Goal: Task Accomplishment & Management: Use online tool/utility

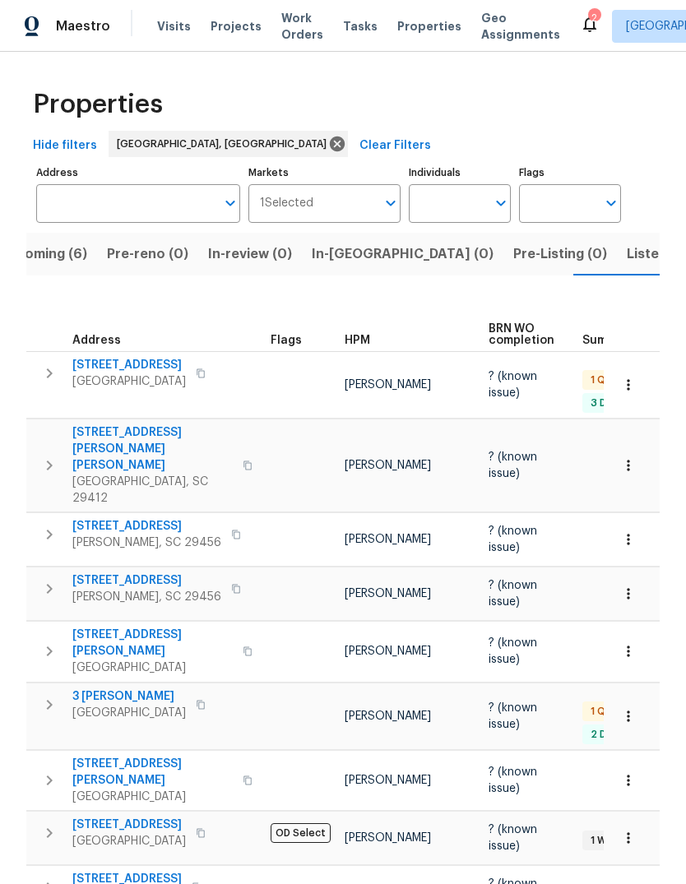
click at [626, 261] on span "Listed (12)" at bounding box center [659, 253] width 67 height 23
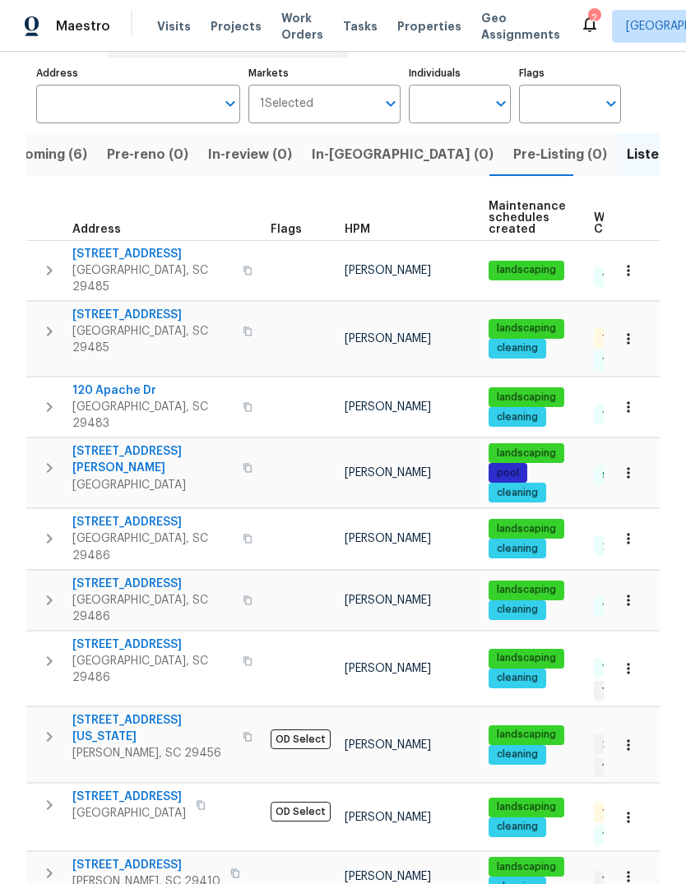
click at [137, 307] on span "[STREET_ADDRESS]" at bounding box center [152, 315] width 160 height 16
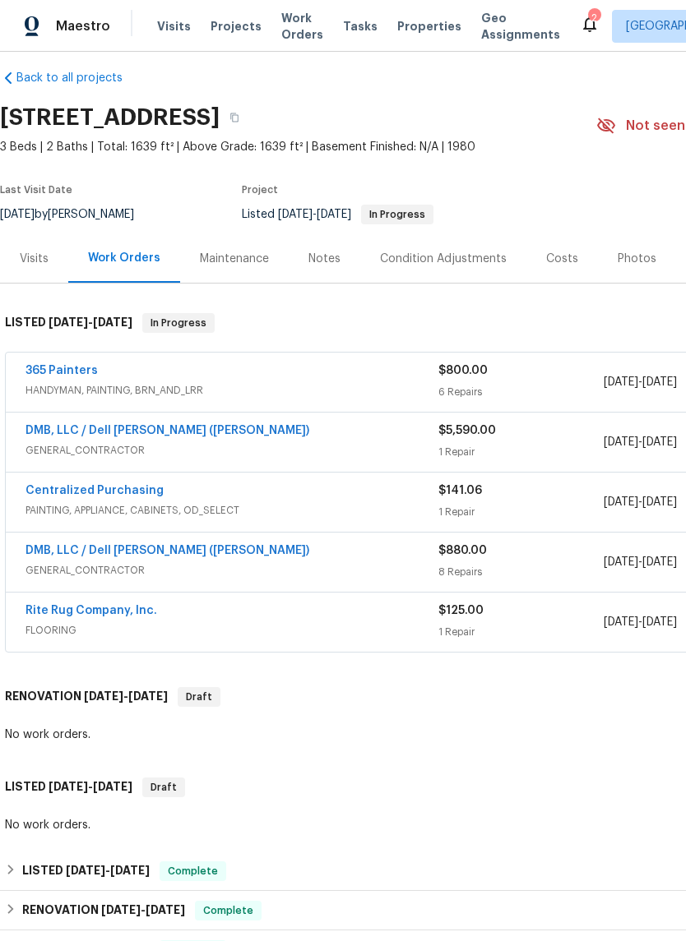
scroll to position [16, 0]
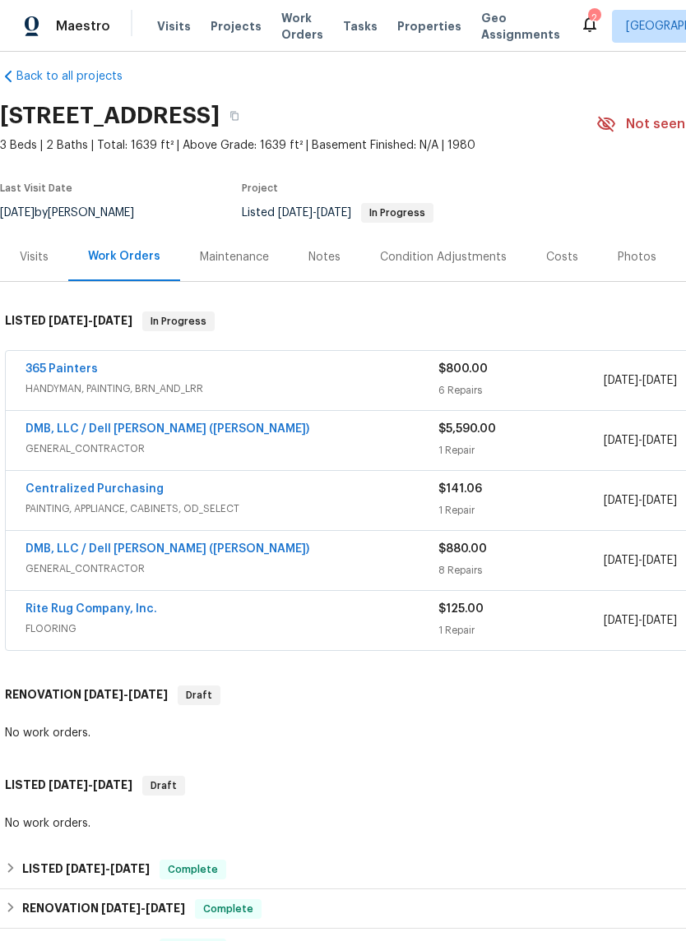
click at [84, 367] on link "365 Painters" at bounding box center [61, 369] width 72 height 12
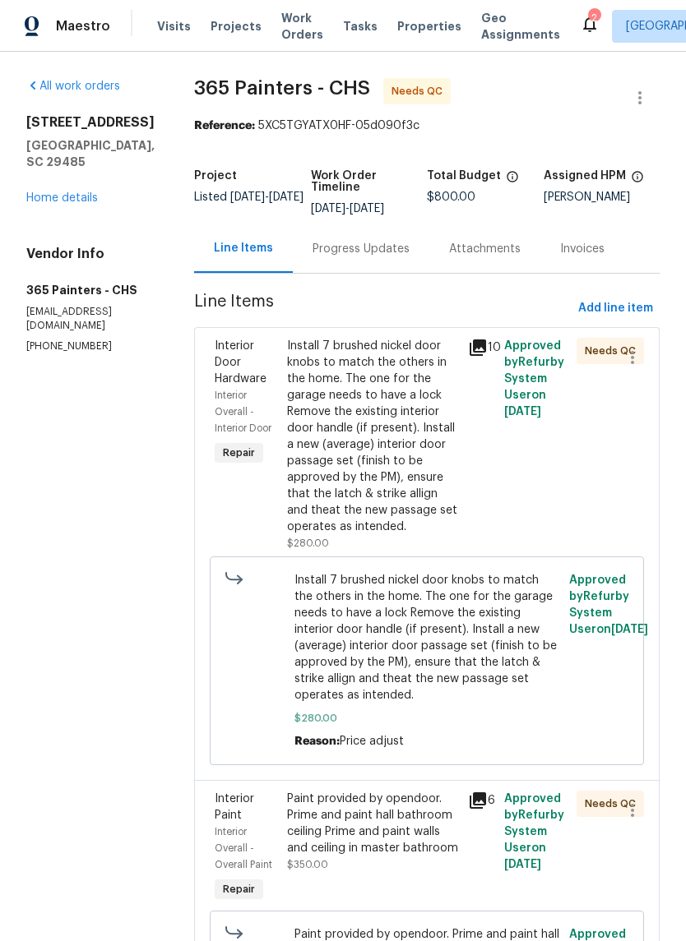
click at [402, 447] on div "Install 7 brushed nickel door knobs to match the others in the home. The one fo…" at bounding box center [372, 436] width 171 height 197
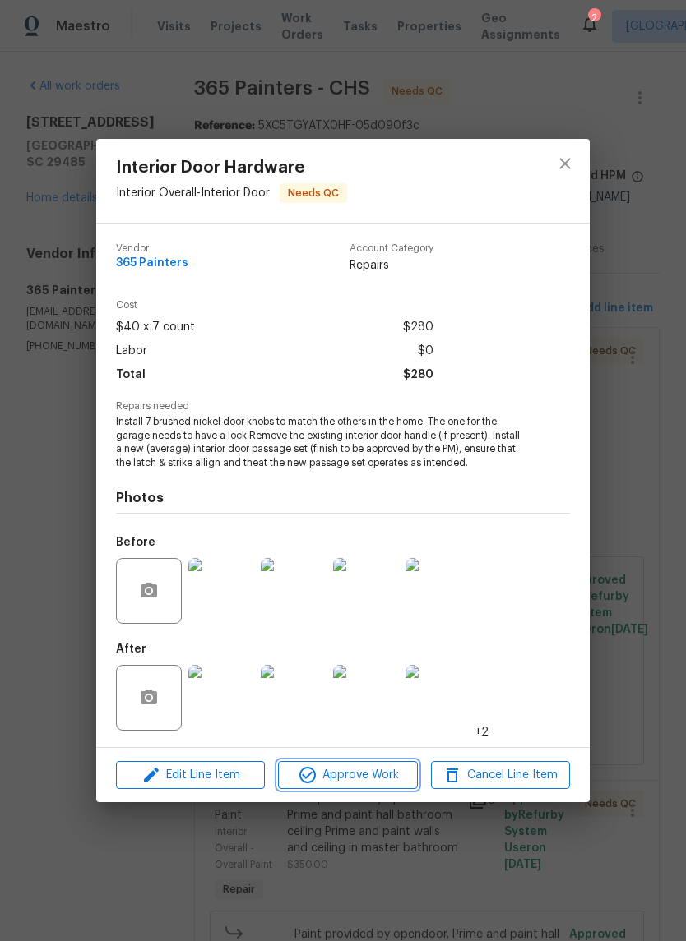
click at [374, 779] on span "Approve Work" at bounding box center [347, 775] width 129 height 21
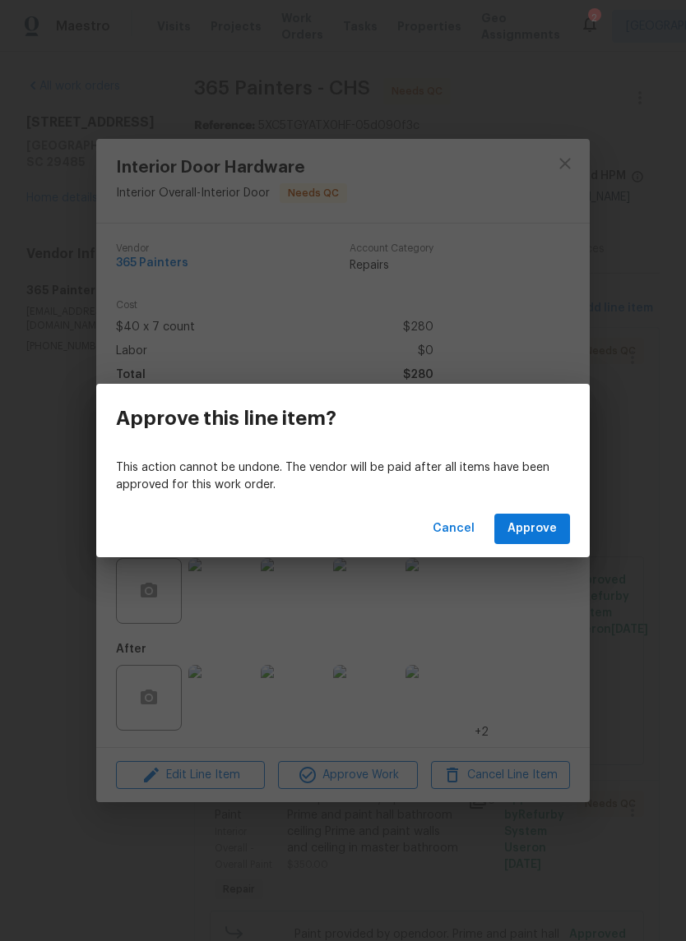
click at [551, 529] on span "Approve" at bounding box center [531, 529] width 49 height 21
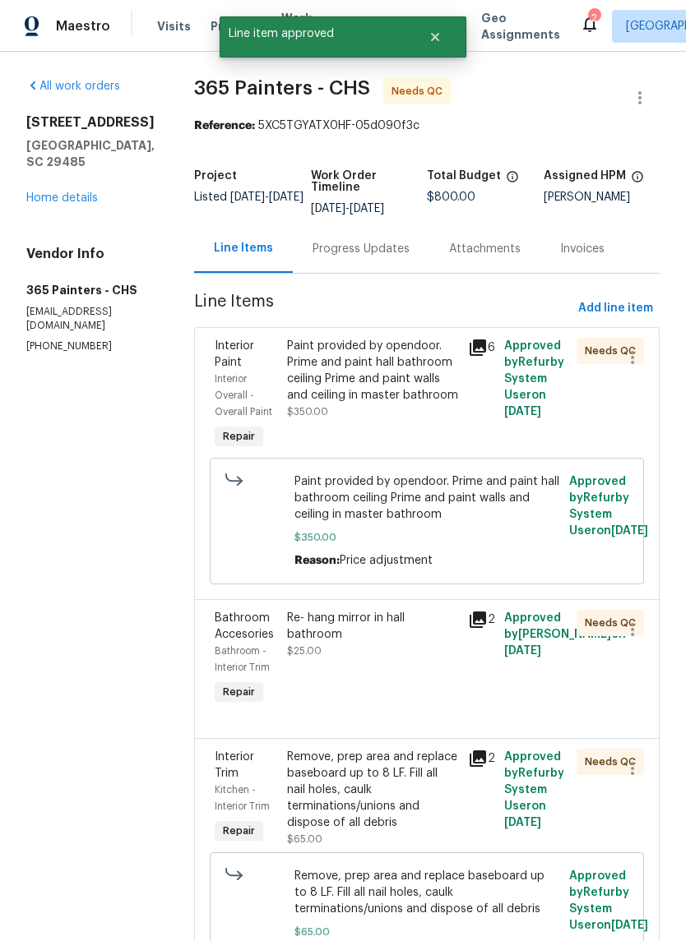
click at [430, 367] on div "Paint provided by opendoor. Prime and paint hall bathroom ceiling Prime and pai…" at bounding box center [372, 371] width 171 height 66
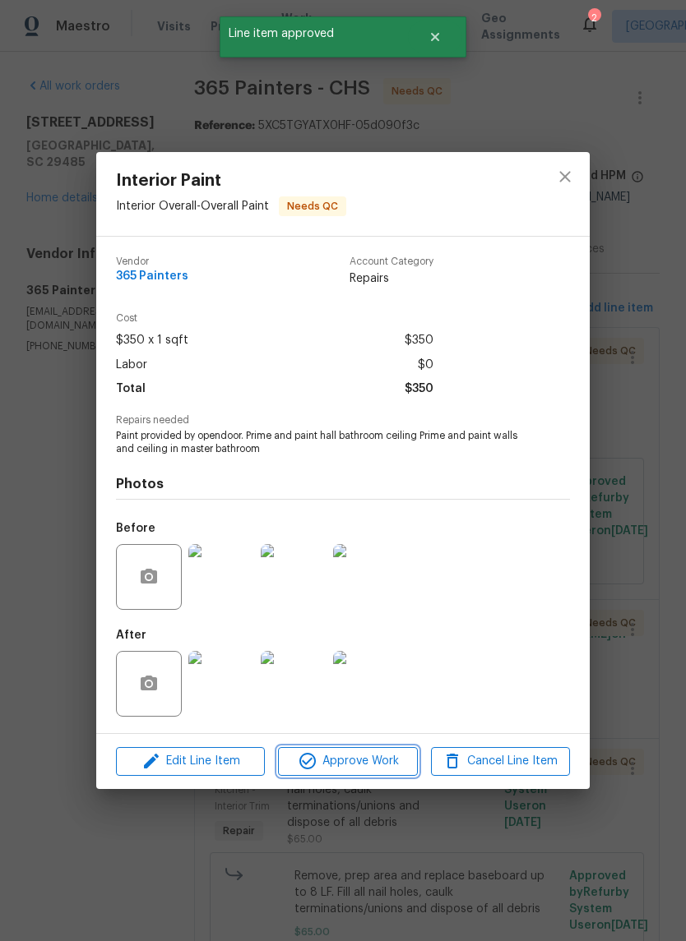
click at [379, 768] on span "Approve Work" at bounding box center [347, 761] width 129 height 21
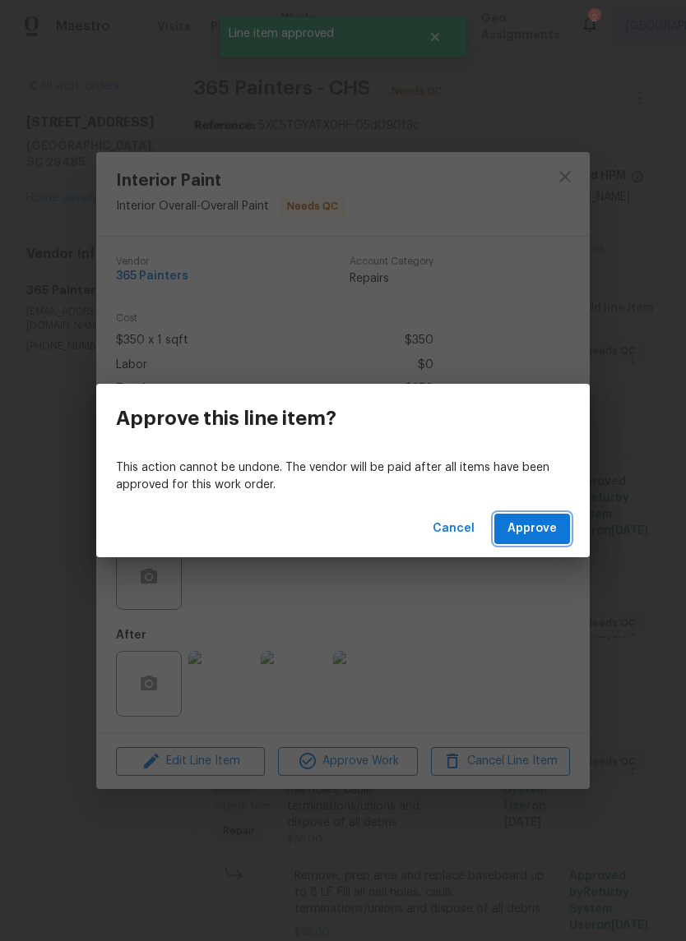
click at [535, 528] on span "Approve" at bounding box center [531, 529] width 49 height 21
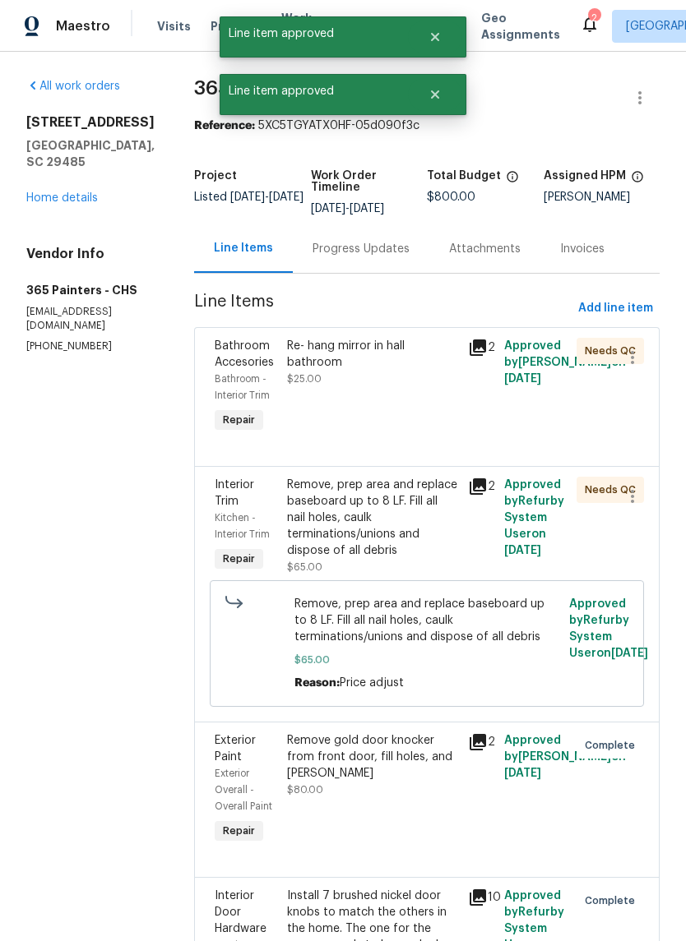
click at [377, 368] on div "Re- hang mirror in hall bathroom $25.00" at bounding box center [372, 362] width 171 height 49
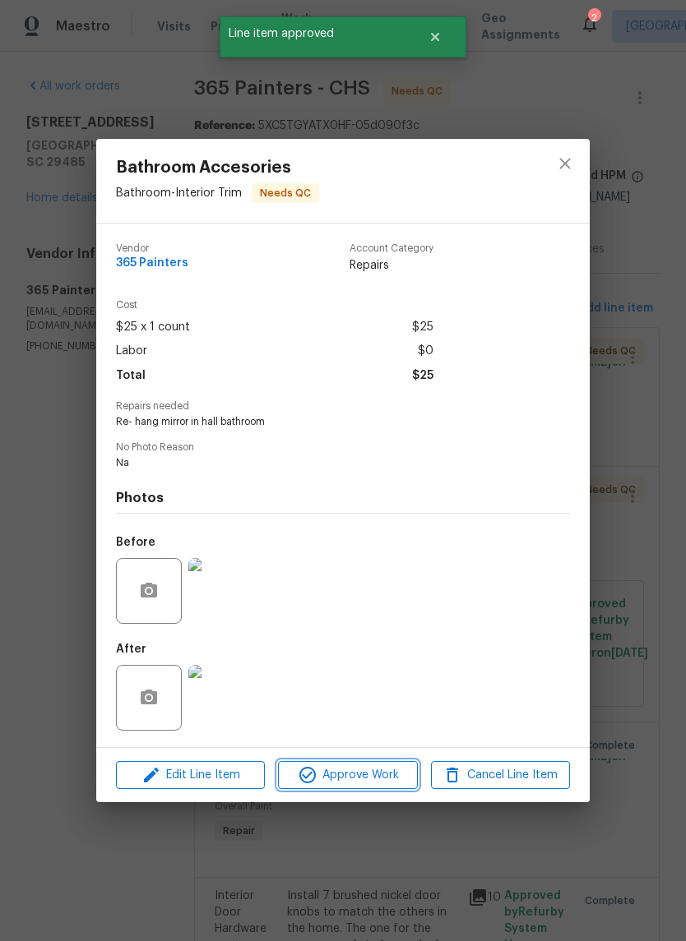
click at [384, 770] on span "Approve Work" at bounding box center [347, 775] width 129 height 21
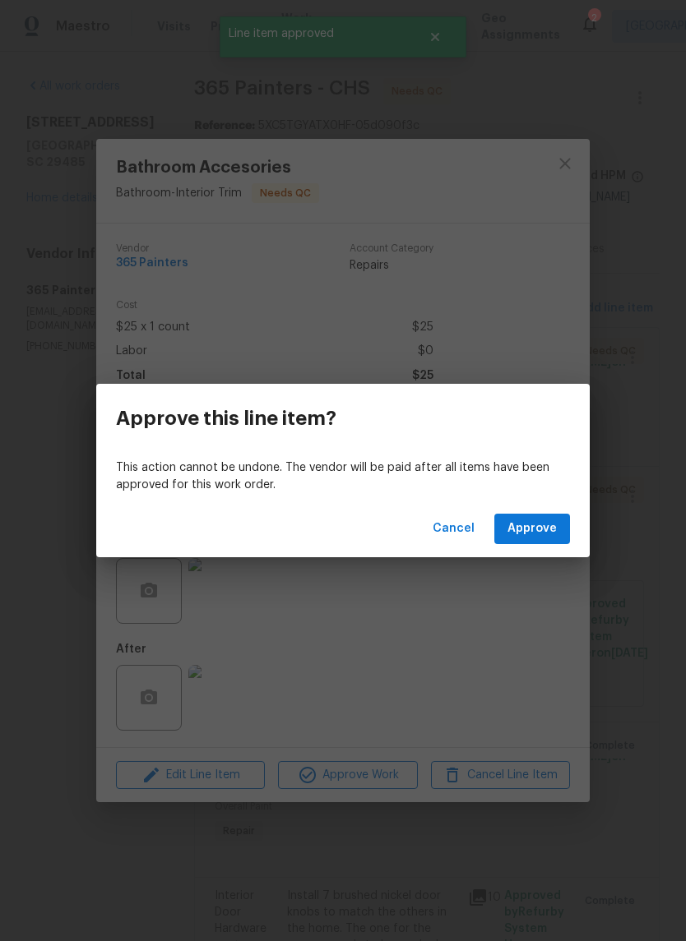
click at [538, 529] on span "Approve" at bounding box center [531, 529] width 49 height 21
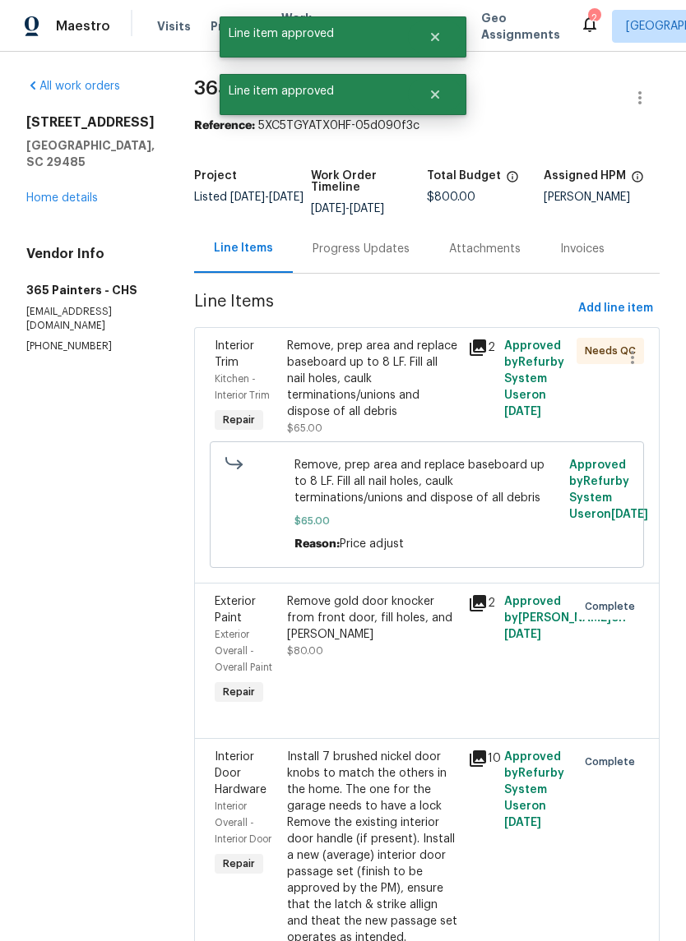
click at [398, 372] on div "Remove, prep area and replace baseboard up to 8 LF. Fill all nail holes, caulk …" at bounding box center [372, 379] width 171 height 82
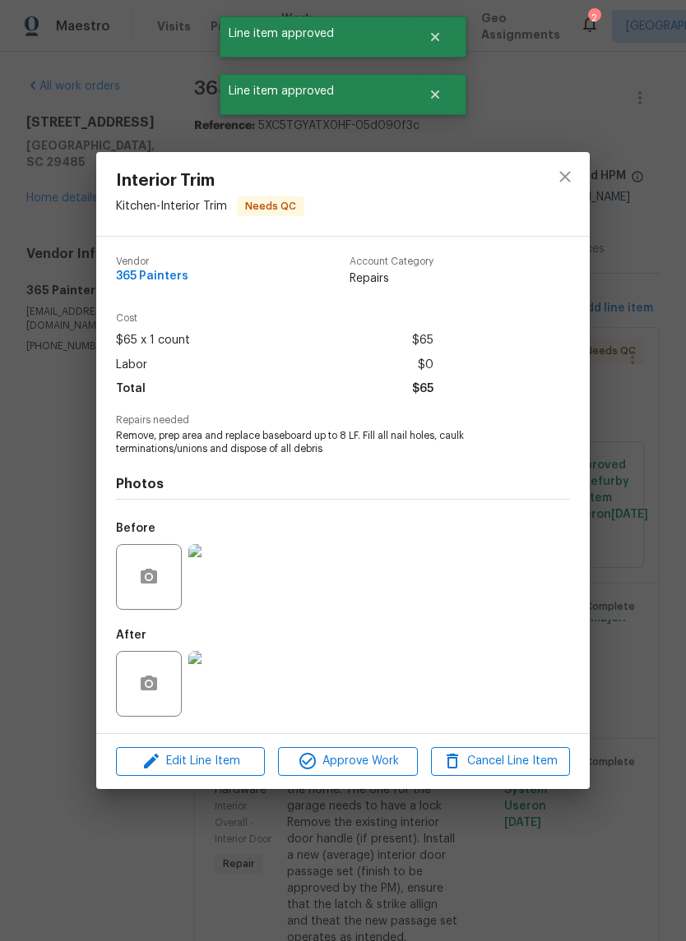
click at [385, 759] on span "Approve Work" at bounding box center [347, 761] width 129 height 21
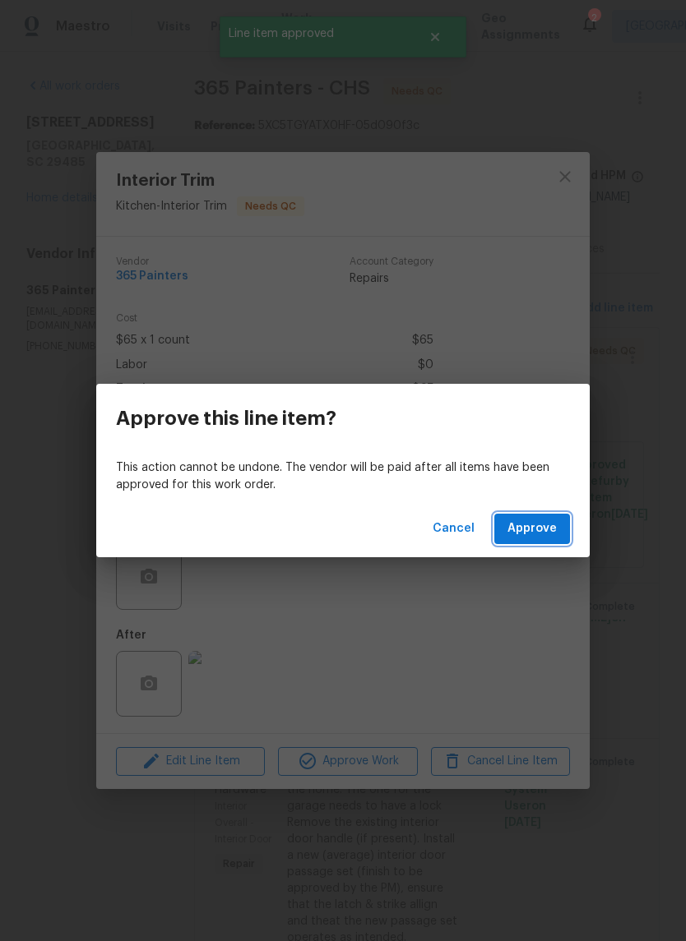
click at [555, 532] on span "Approve" at bounding box center [531, 529] width 49 height 21
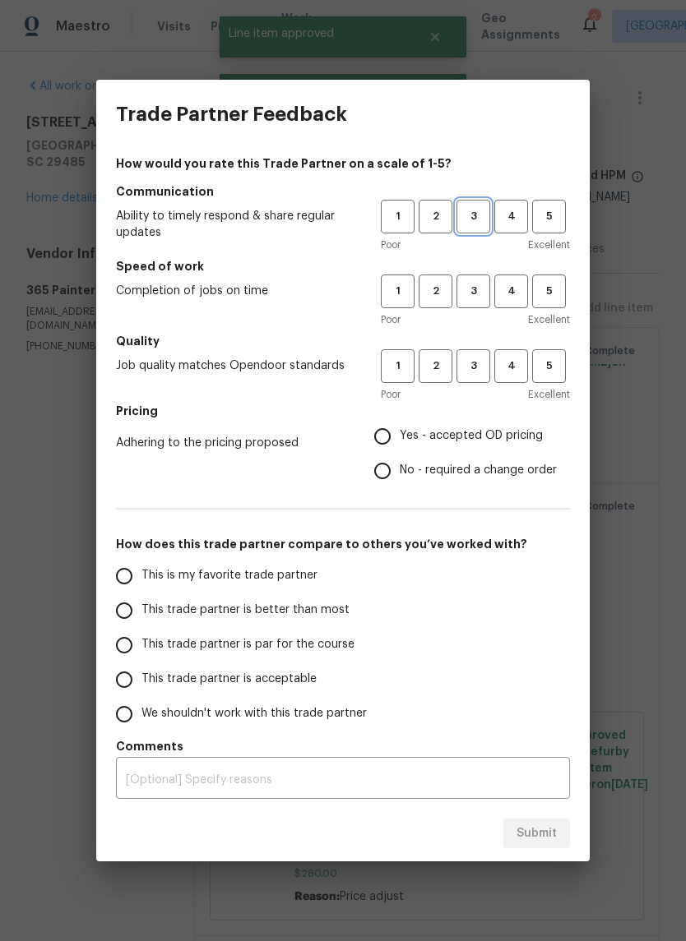
click at [477, 215] on span "3" at bounding box center [473, 216] width 30 height 19
click at [478, 296] on span "3" at bounding box center [473, 291] width 30 height 19
click at [478, 362] on span "3" at bounding box center [473, 366] width 30 height 19
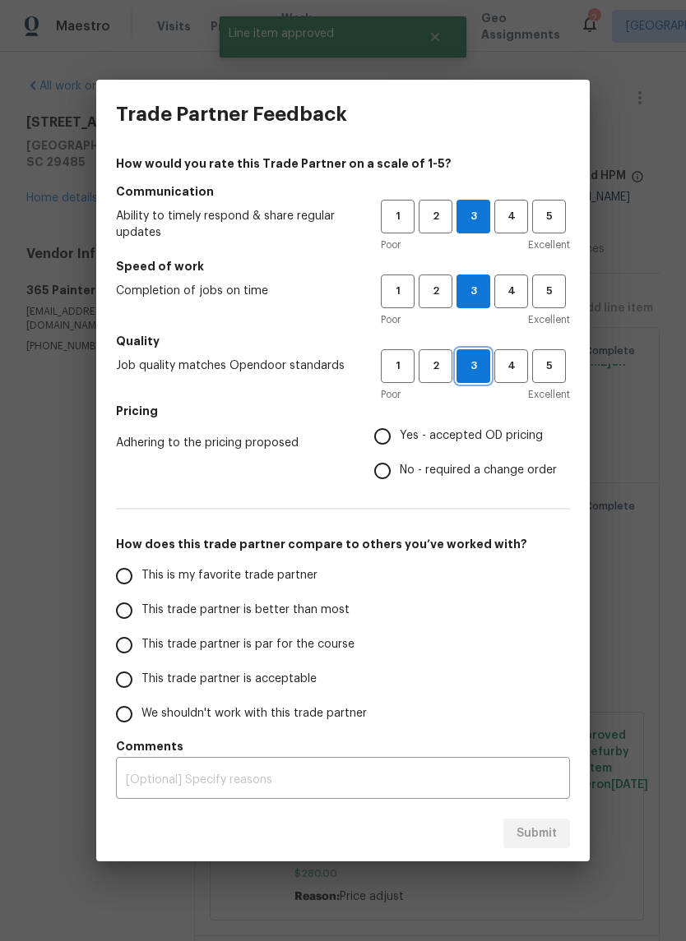
click at [385, 436] on input "Yes - accepted OD pricing" at bounding box center [382, 436] width 35 height 35
radio input "true"
click at [171, 653] on span "This trade partner is par for the course" at bounding box center [247, 644] width 213 height 17
click at [141, 653] on input "This trade partner is par for the course" at bounding box center [124, 645] width 35 height 35
click at [548, 829] on span "Submit" at bounding box center [536, 834] width 40 height 21
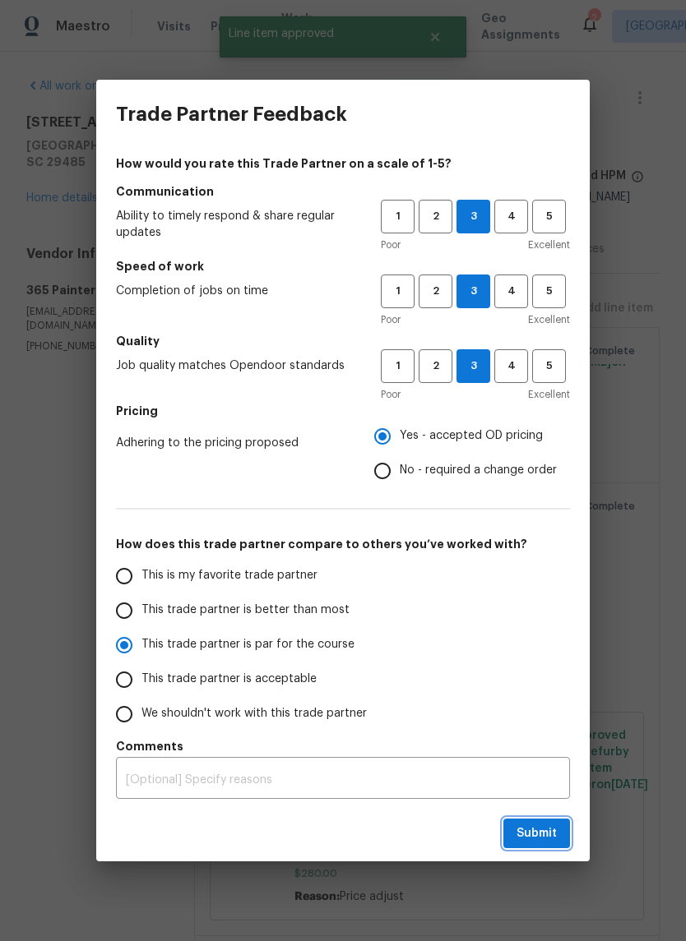
radio input "true"
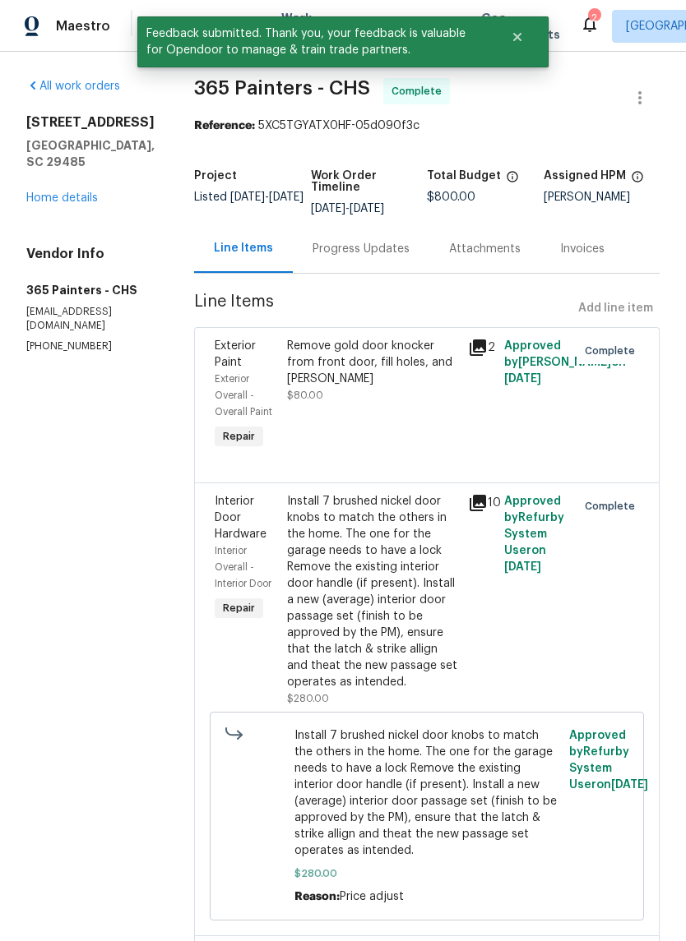
click at [87, 201] on link "Home details" at bounding box center [62, 198] width 72 height 12
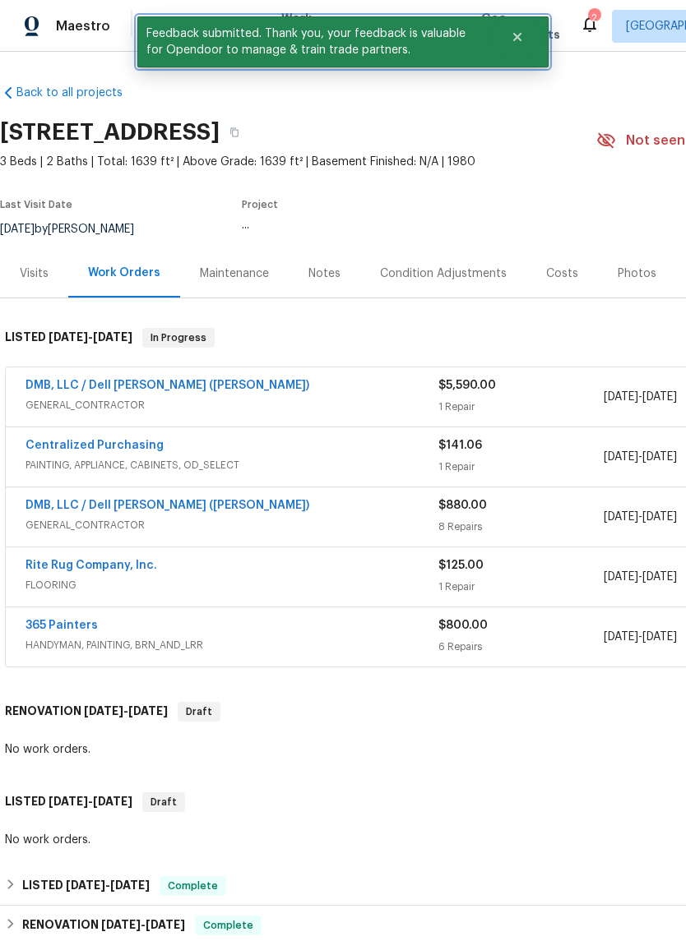
click at [533, 46] on button "Close" at bounding box center [517, 37] width 54 height 33
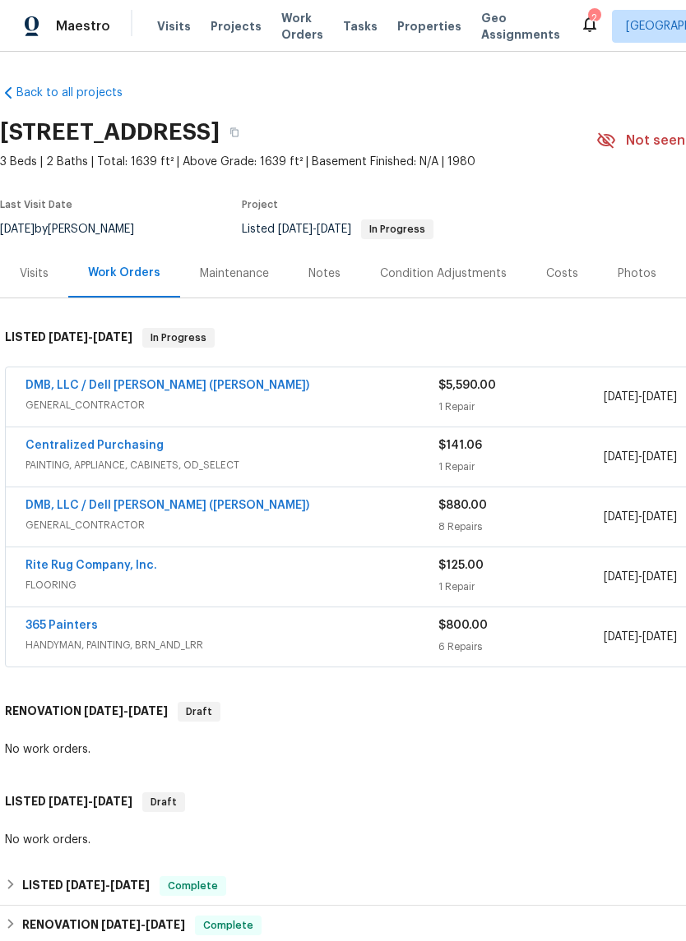
click at [413, 33] on span "Properties" at bounding box center [429, 26] width 64 height 16
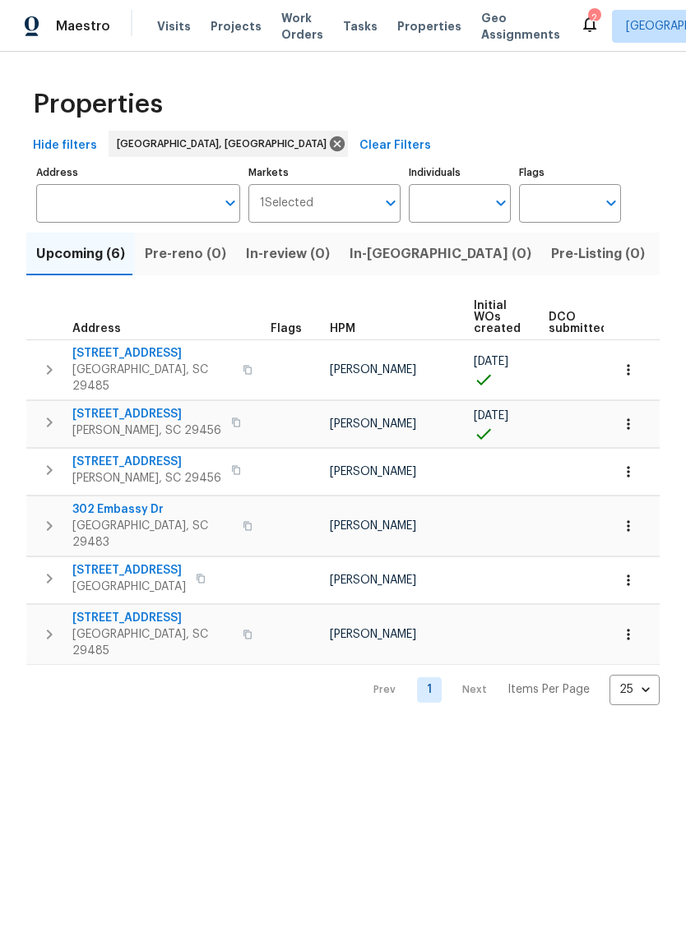
click at [664, 256] on span "Listed (12)" at bounding box center [697, 253] width 67 height 23
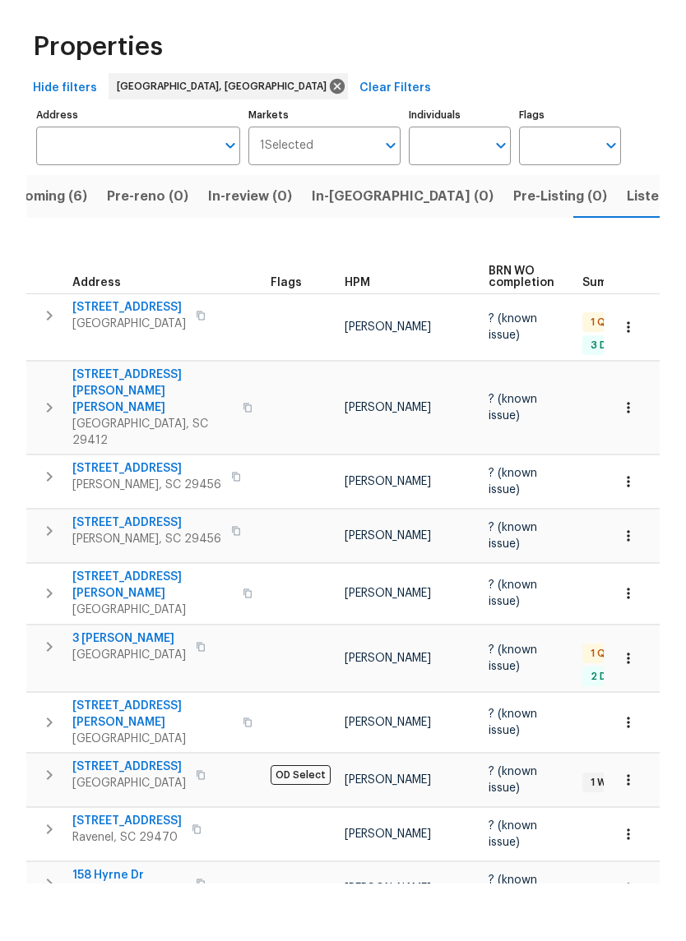
click at [616, 233] on button "Listed (12)" at bounding box center [659, 254] width 87 height 43
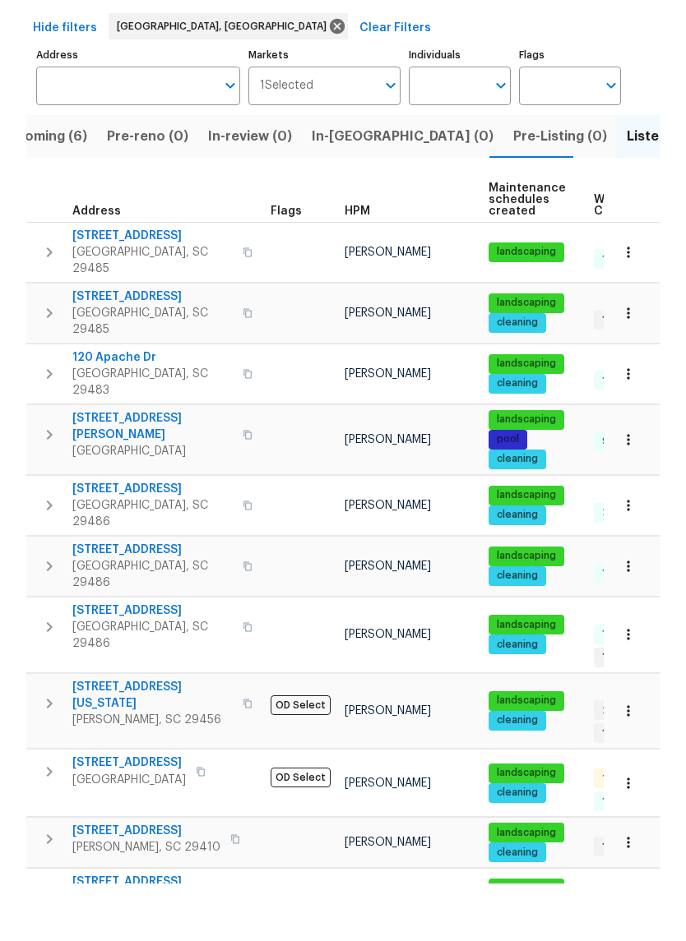
scroll to position [40, 0]
click at [169, 880] on span "7228 Mossy Creek Ln" at bounding box center [146, 888] width 148 height 16
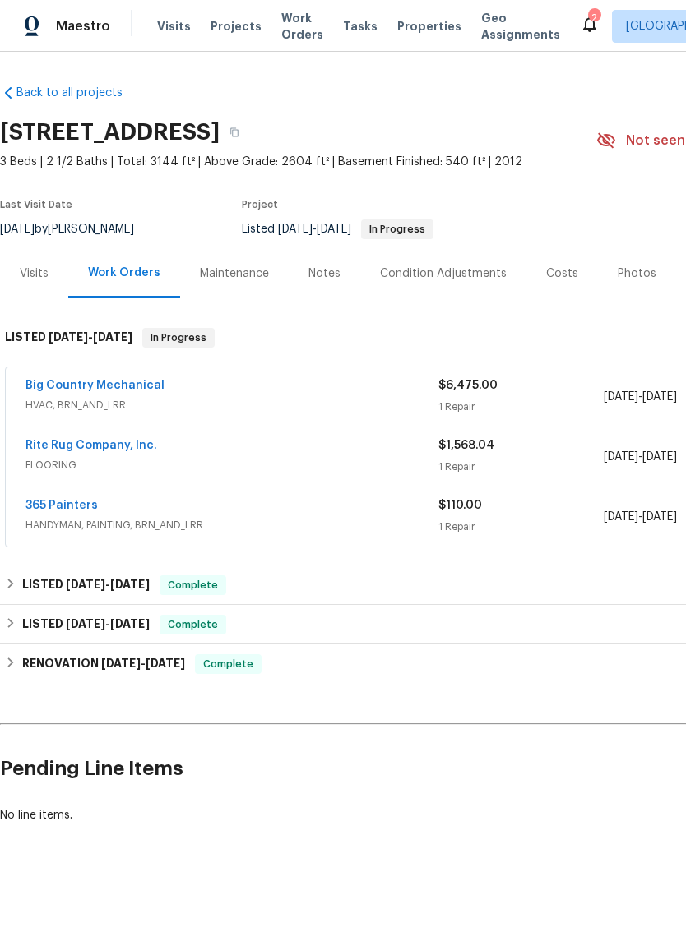
click at [415, 30] on span "Properties" at bounding box center [429, 26] width 64 height 16
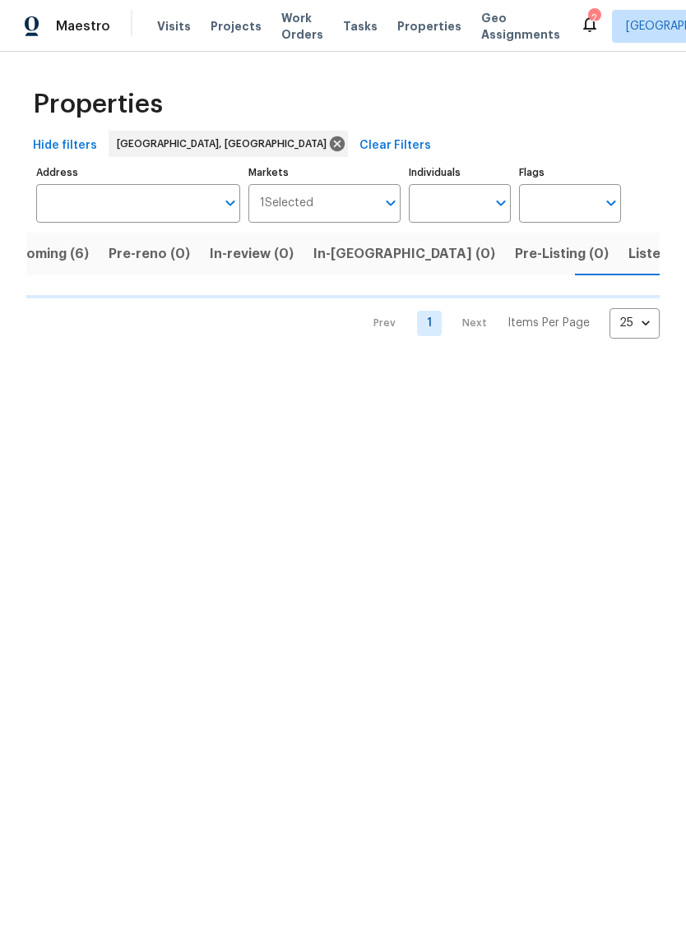
scroll to position [0, 38]
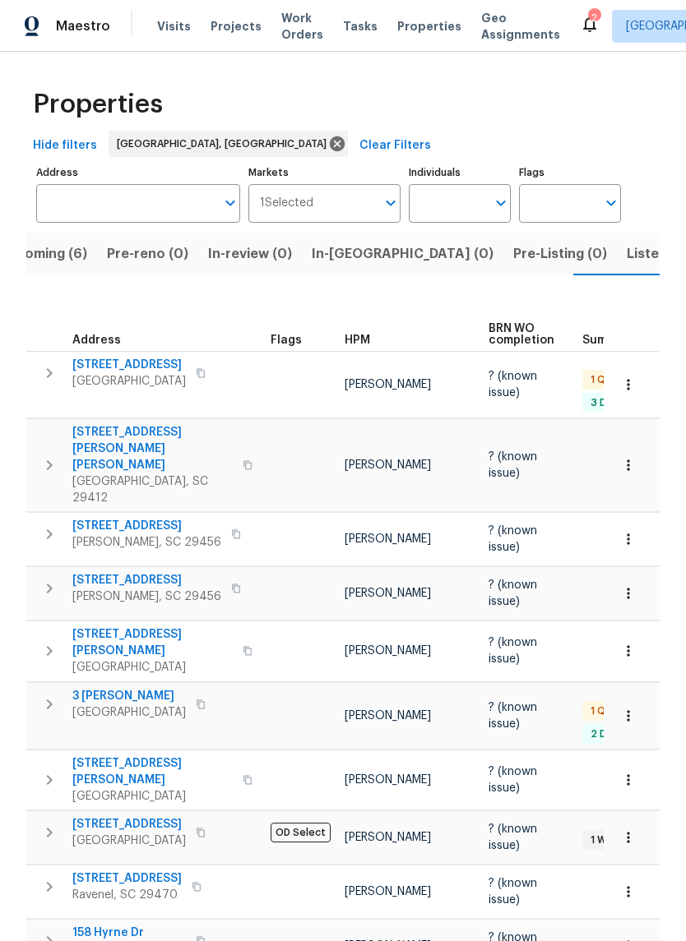
click at [626, 263] on span "Listed (12)" at bounding box center [659, 253] width 67 height 23
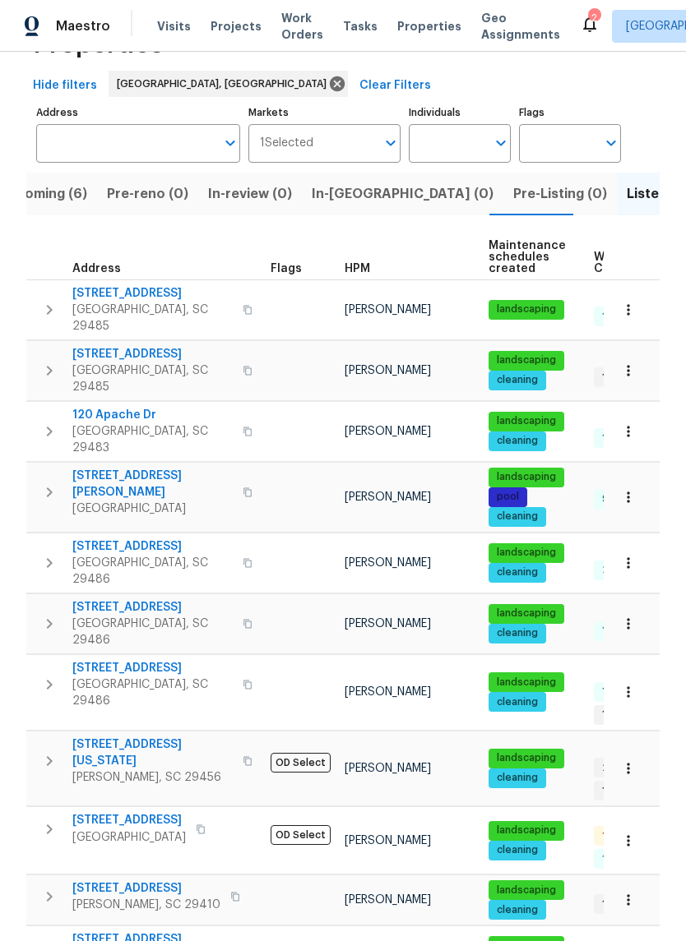
click at [151, 660] on span "[STREET_ADDRESS]" at bounding box center [152, 668] width 160 height 16
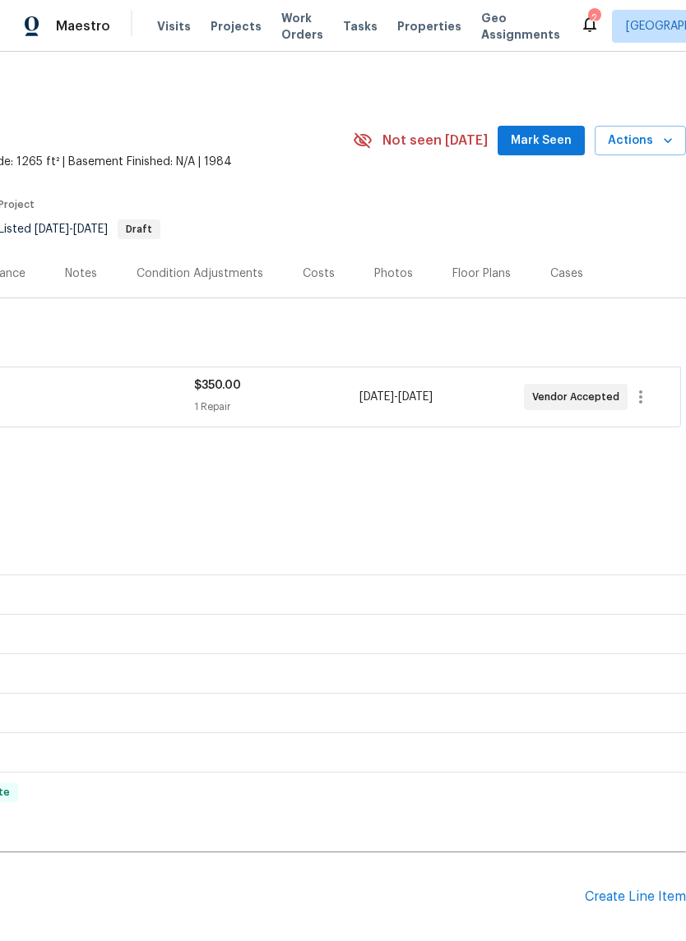
scroll to position [0, 243]
click at [423, 12] on div "Visits Projects Work Orders Tasks Properties Geo Assignments" at bounding box center [368, 26] width 422 height 33
click at [422, 12] on div "Visits Projects Work Orders Tasks Properties Geo Assignments" at bounding box center [368, 26] width 422 height 33
click at [399, 25] on span "Properties" at bounding box center [429, 26] width 64 height 16
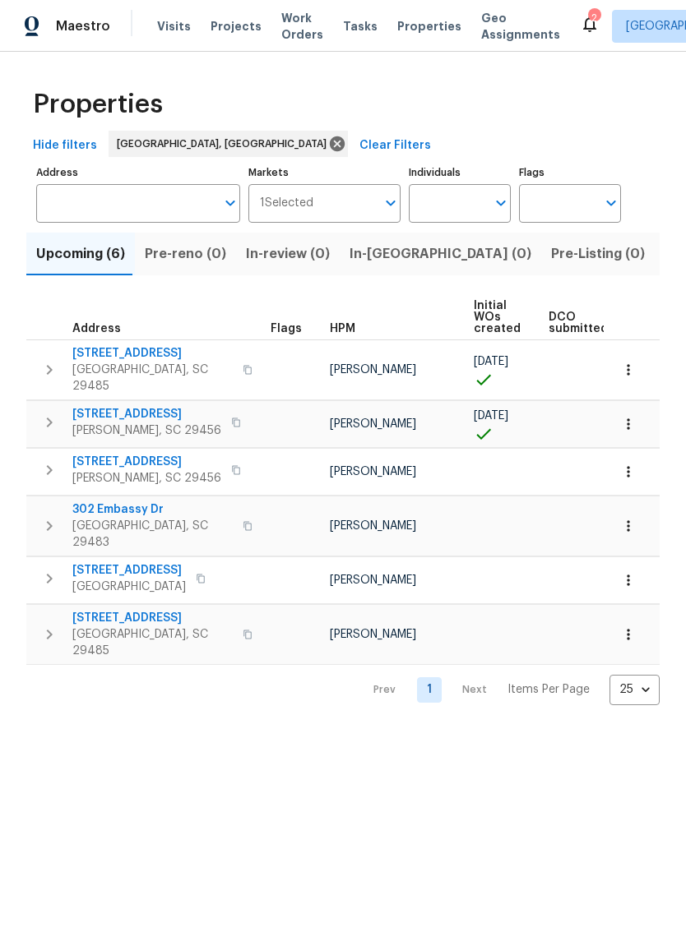
click at [664, 255] on span "Listed (12)" at bounding box center [697, 253] width 67 height 23
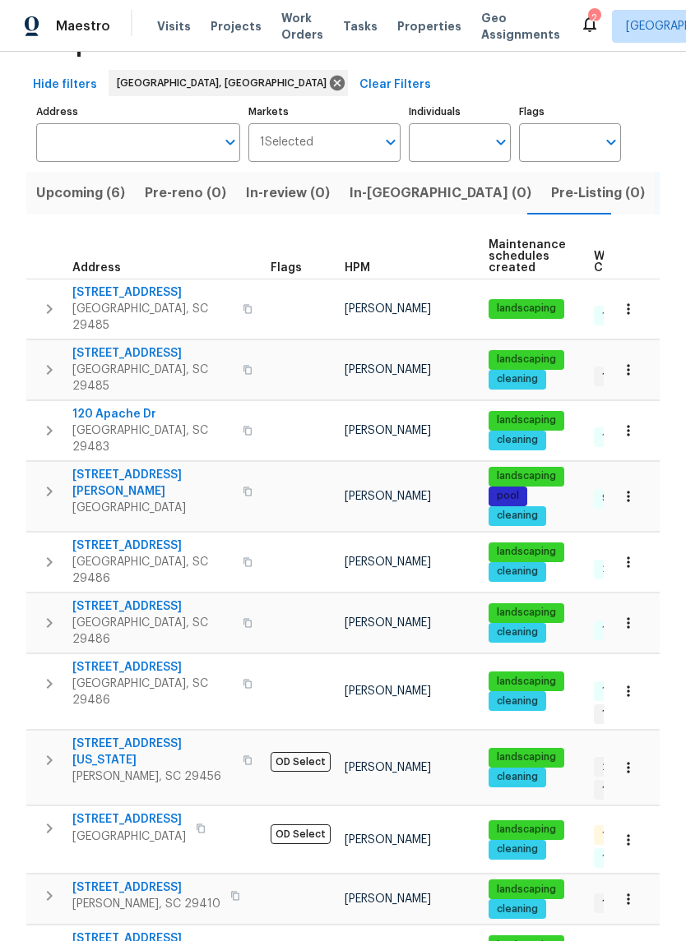
scroll to position [60, 0]
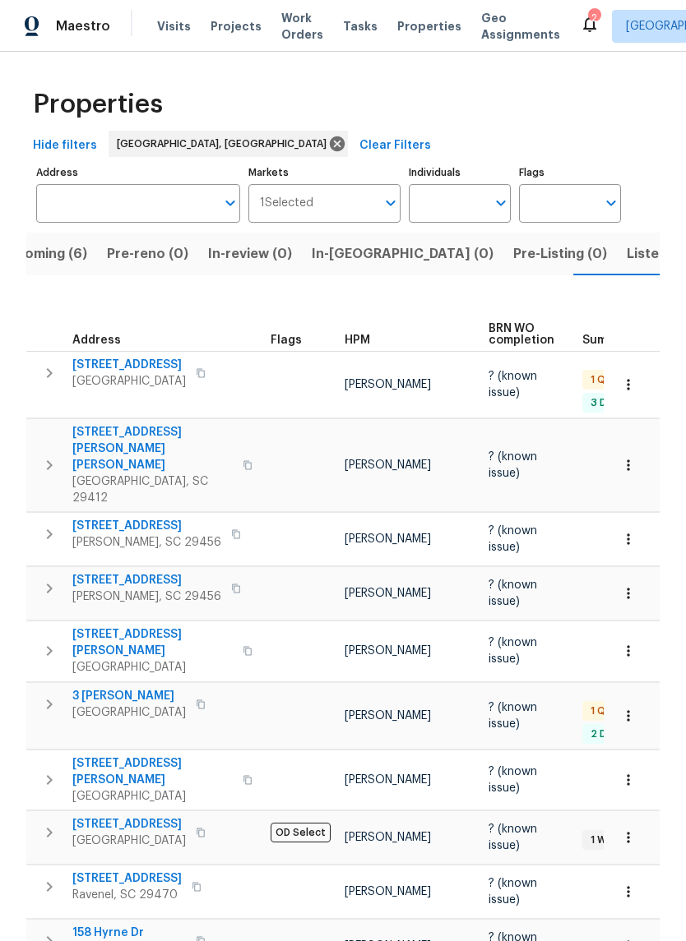
click at [124, 357] on span "[STREET_ADDRESS]" at bounding box center [128, 365] width 113 height 16
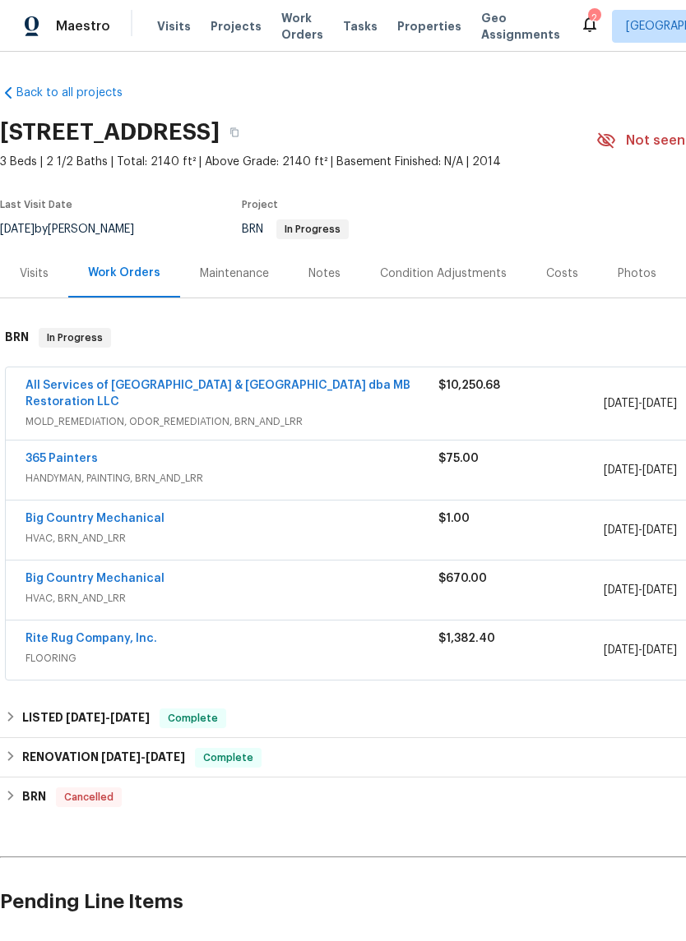
click at [411, 25] on span "Properties" at bounding box center [429, 26] width 64 height 16
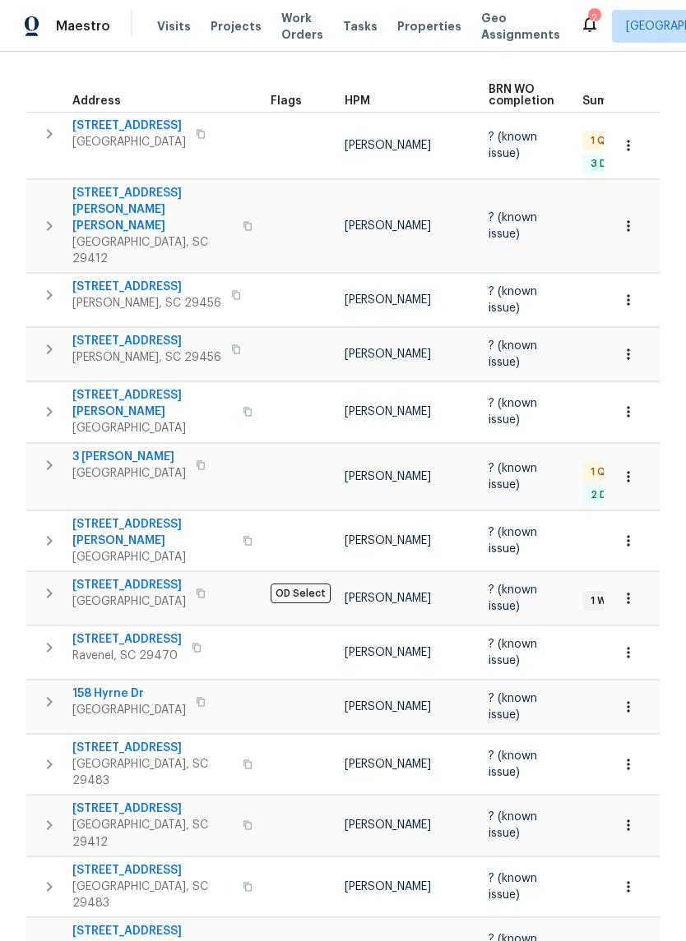
click at [155, 923] on span "[STREET_ADDRESS]" at bounding box center [152, 931] width 160 height 16
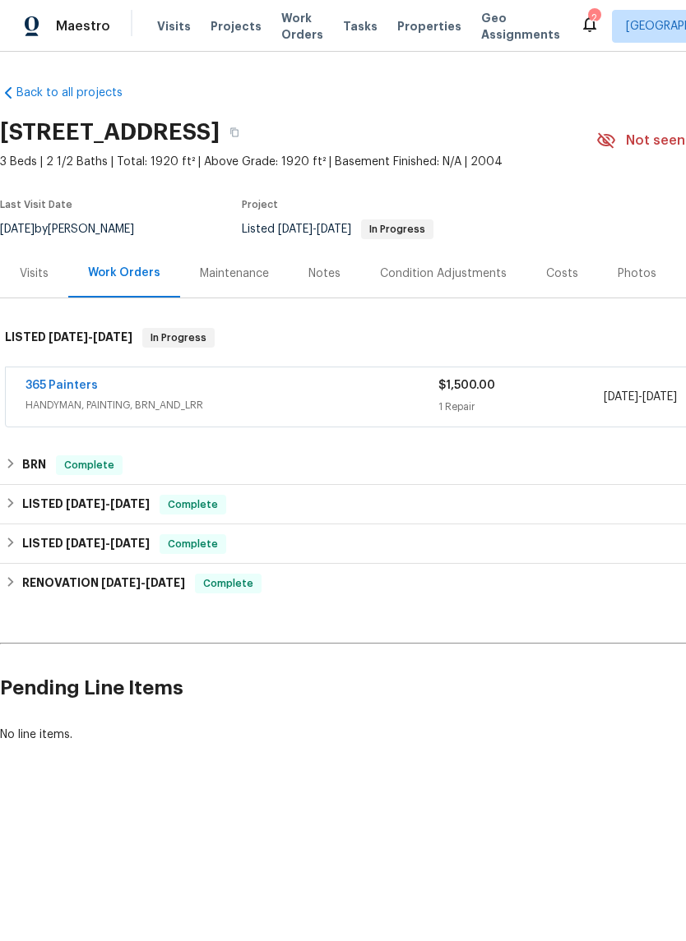
click at [74, 388] on link "365 Painters" at bounding box center [61, 386] width 72 height 12
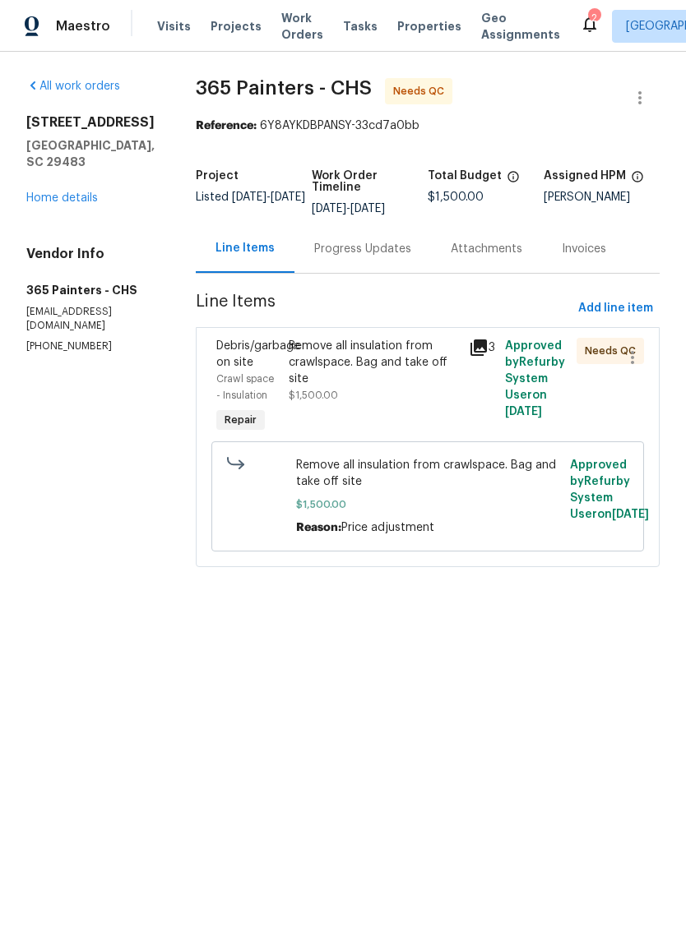
click at [382, 384] on div "Remove all insulation from crawlspace. Bag and take off site" at bounding box center [374, 362] width 170 height 49
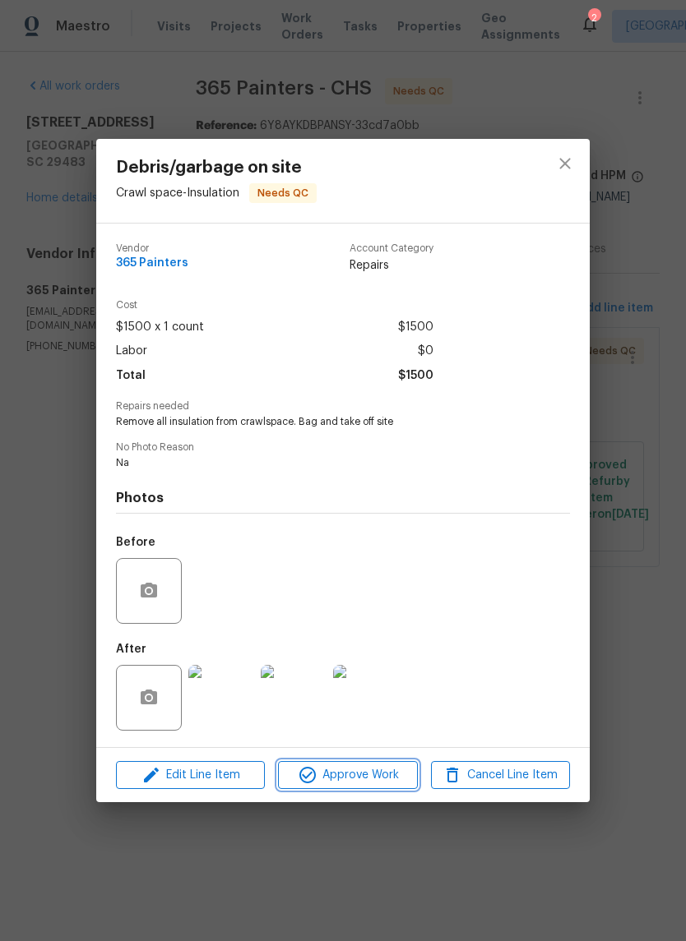
click at [364, 783] on span "Approve Work" at bounding box center [347, 775] width 129 height 21
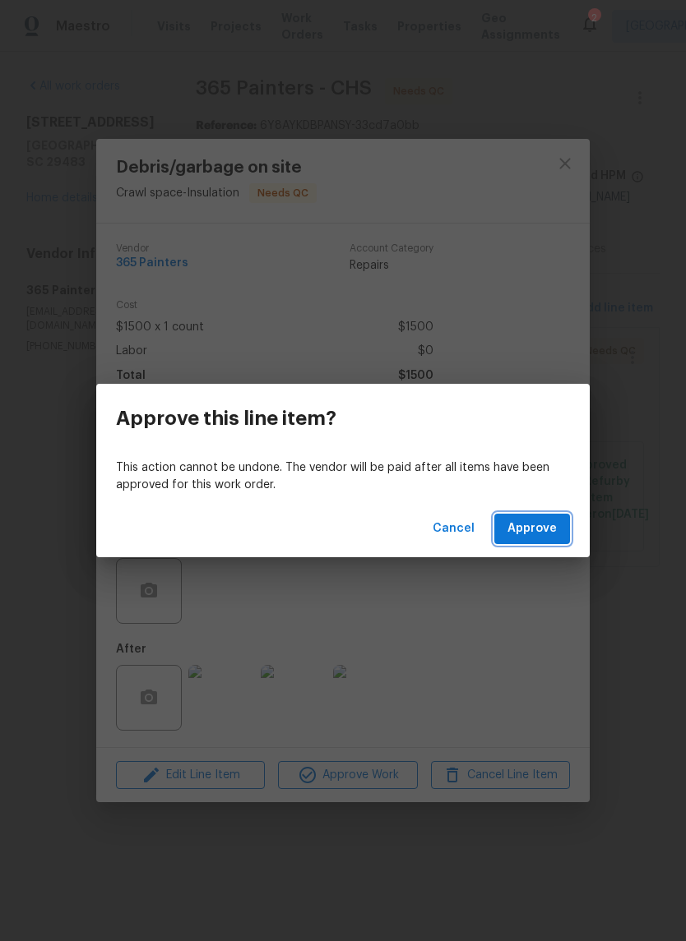
click at [540, 532] on span "Approve" at bounding box center [531, 529] width 49 height 21
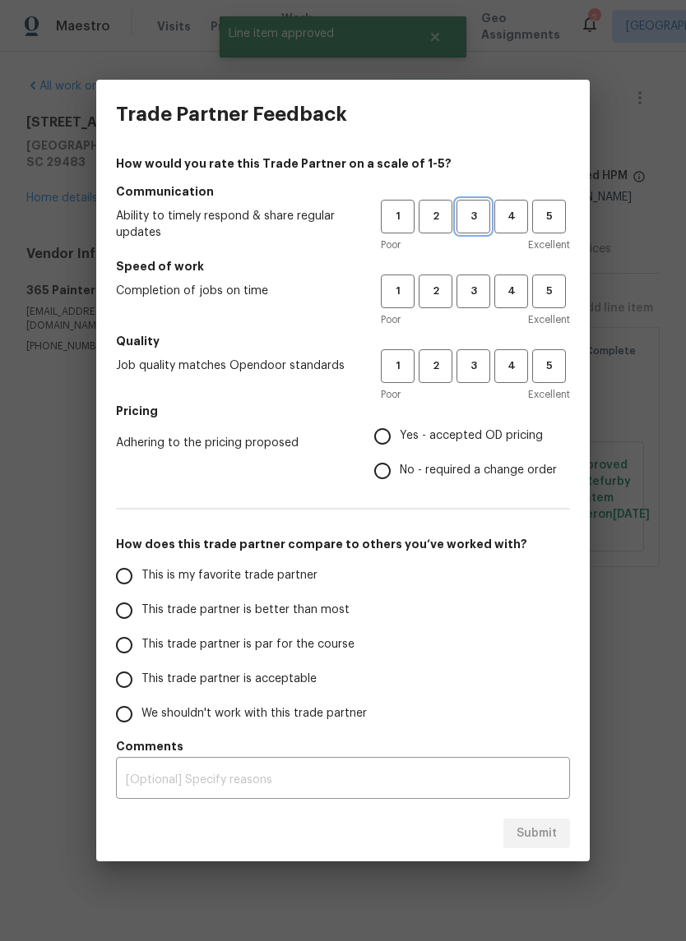
click at [469, 210] on span "3" at bounding box center [473, 216] width 30 height 19
click at [486, 284] on span "3" at bounding box center [473, 291] width 30 height 19
click at [485, 380] on button "3" at bounding box center [473, 366] width 34 height 34
click at [390, 430] on input "Yes - accepted OD pricing" at bounding box center [382, 436] width 35 height 35
radio input "true"
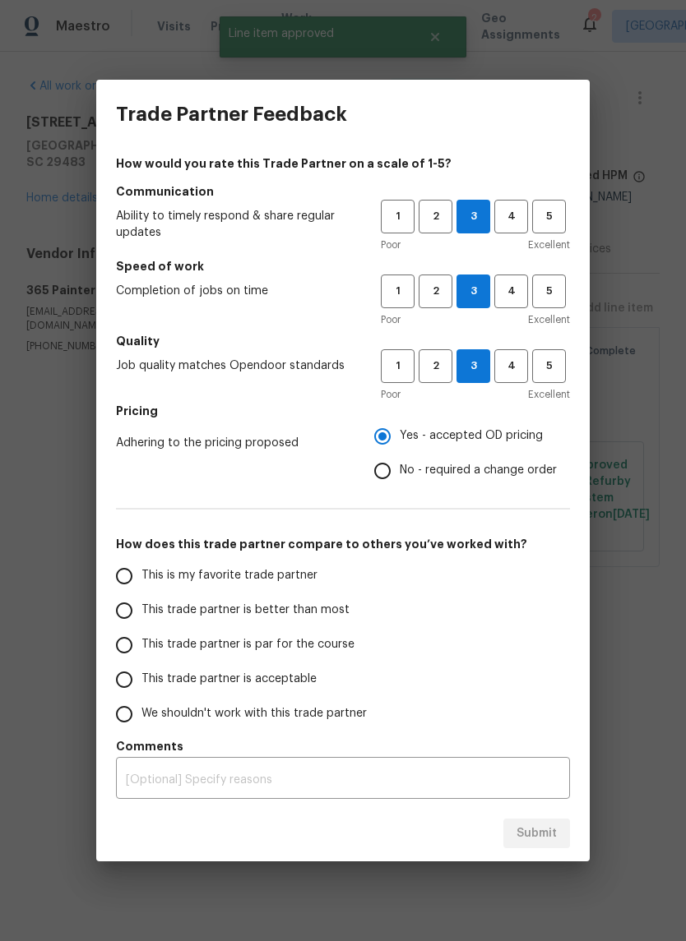
click at [161, 641] on span "This trade partner is par for the course" at bounding box center [247, 644] width 213 height 17
click at [141, 641] on input "This trade partner is par for the course" at bounding box center [124, 645] width 35 height 35
click at [536, 836] on span "Submit" at bounding box center [536, 834] width 40 height 21
radio input "true"
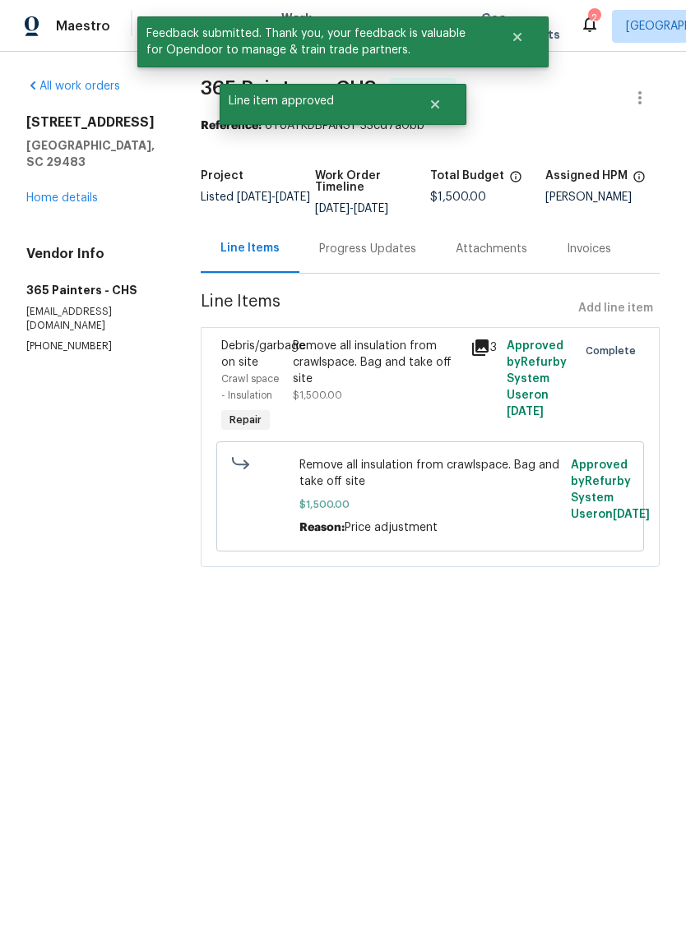
click at [79, 192] on link "Home details" at bounding box center [62, 198] width 72 height 12
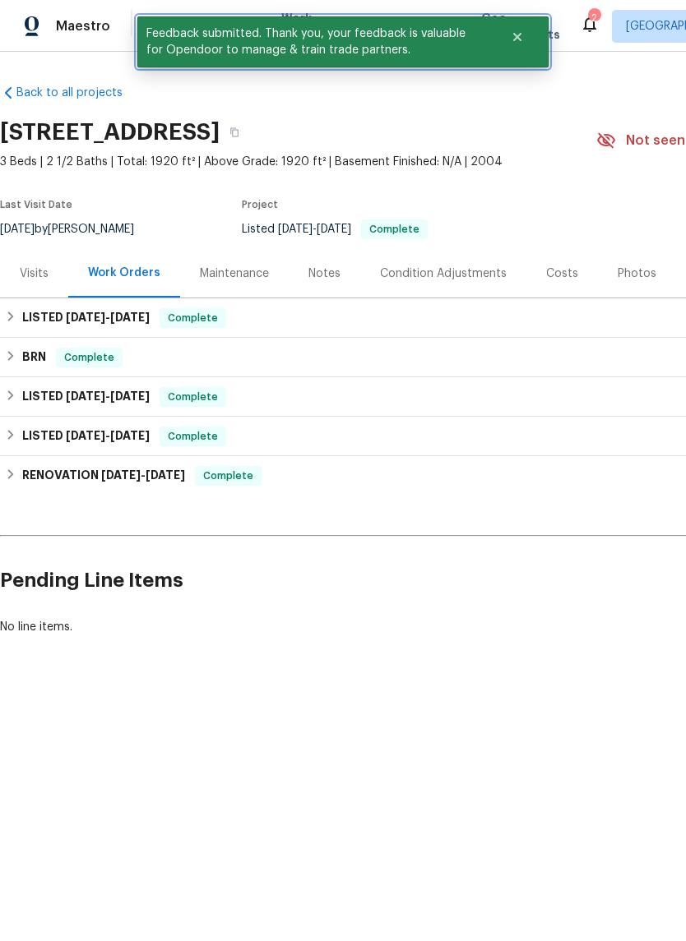
click at [517, 39] on icon "Close" at bounding box center [517, 37] width 8 height 8
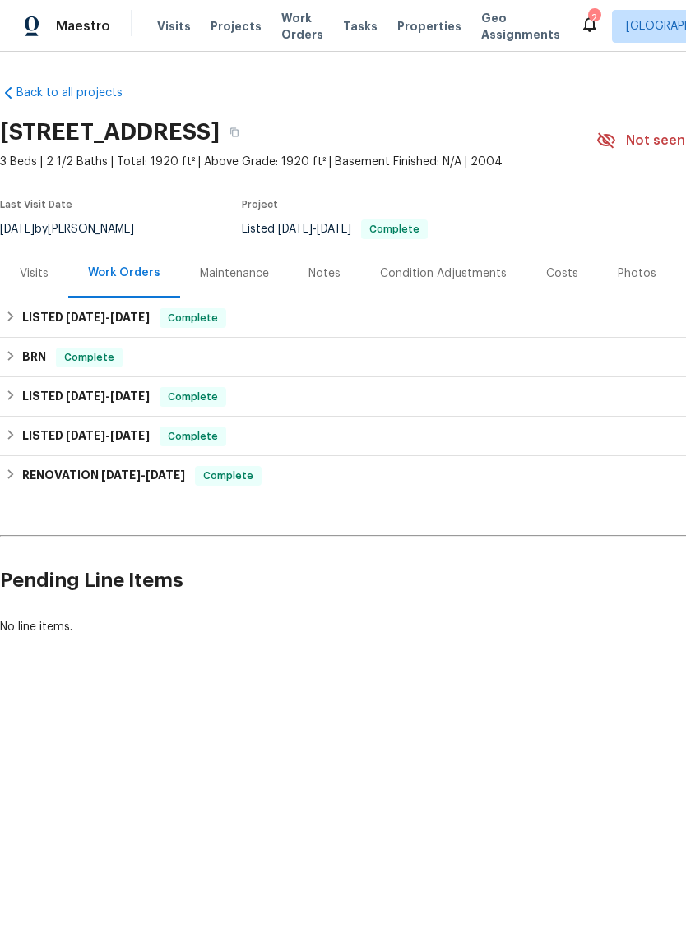
click at [417, 22] on span "Properties" at bounding box center [429, 26] width 64 height 16
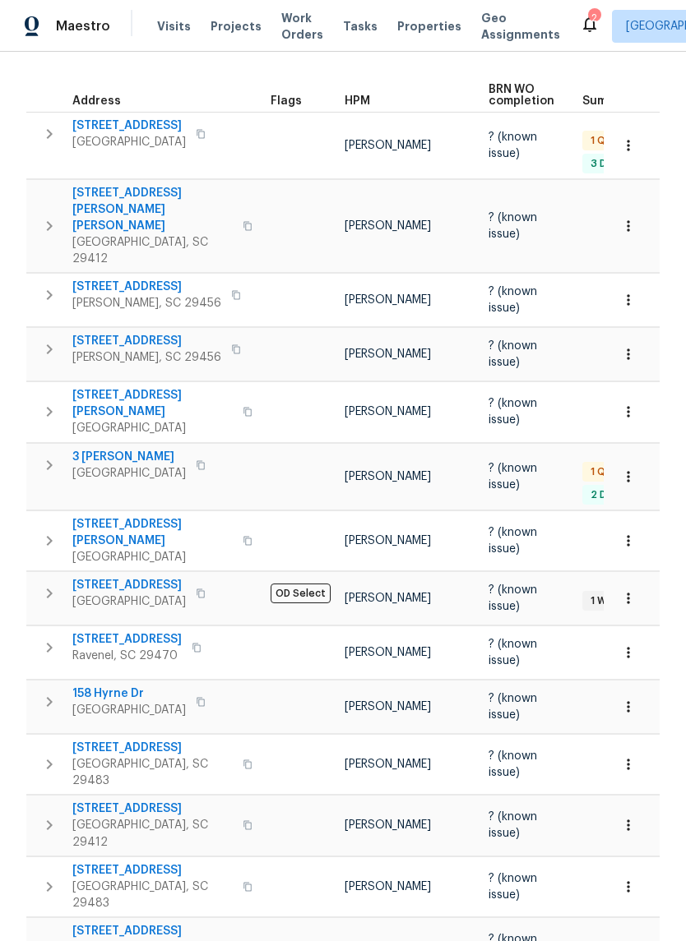
click at [159, 648] on span "Ravenel, SC 29470" at bounding box center [126, 656] width 109 height 16
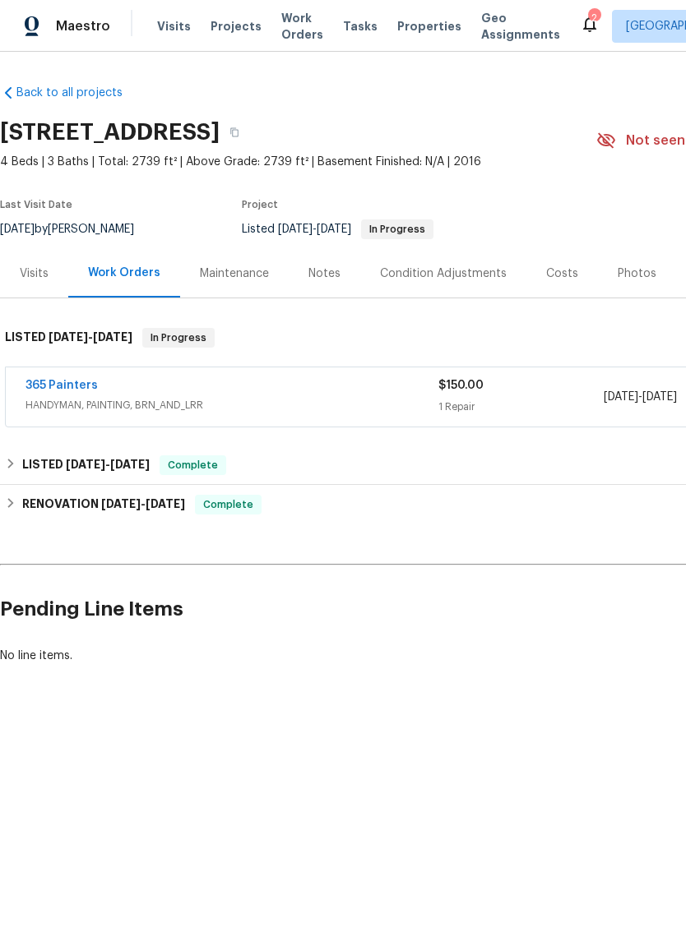
click at [77, 388] on link "365 Painters" at bounding box center [61, 386] width 72 height 12
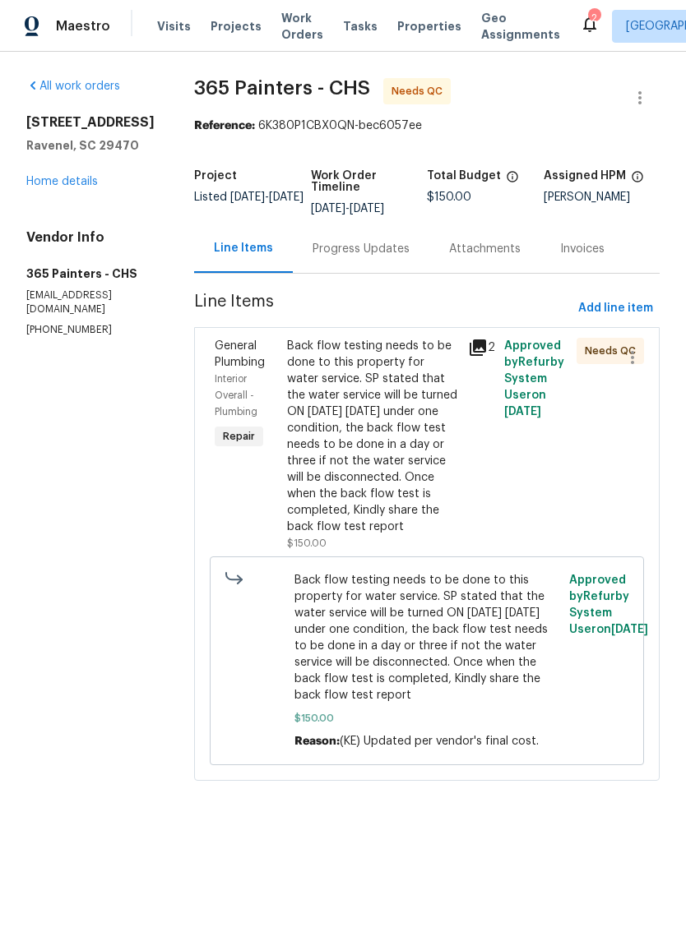
click at [368, 494] on div "Back flow testing needs to be done to this property for water service. SP state…" at bounding box center [372, 436] width 171 height 197
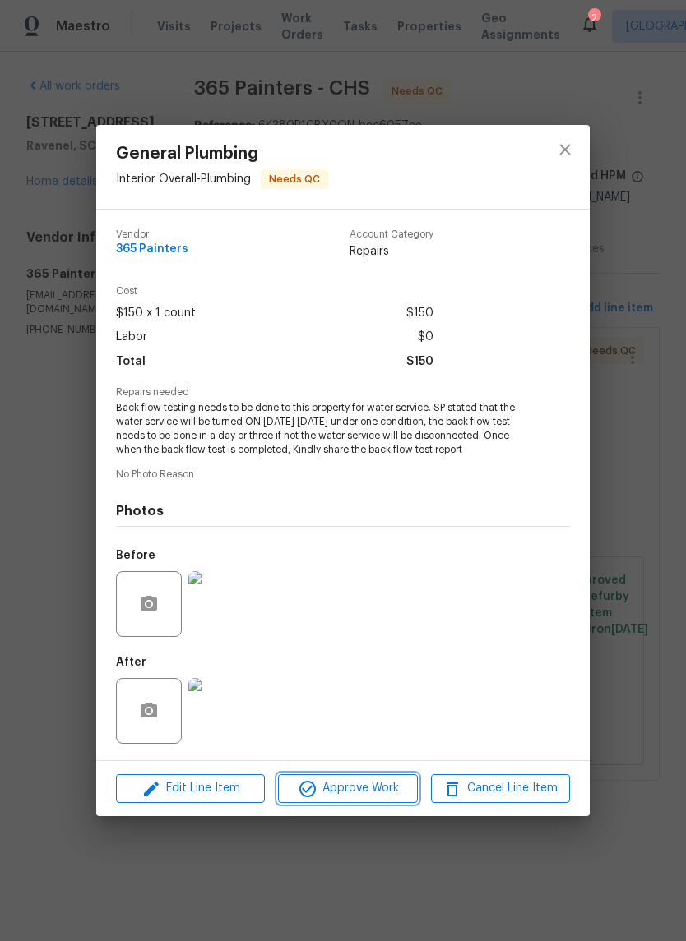
click at [385, 801] on button "Approve Work" at bounding box center [347, 788] width 139 height 29
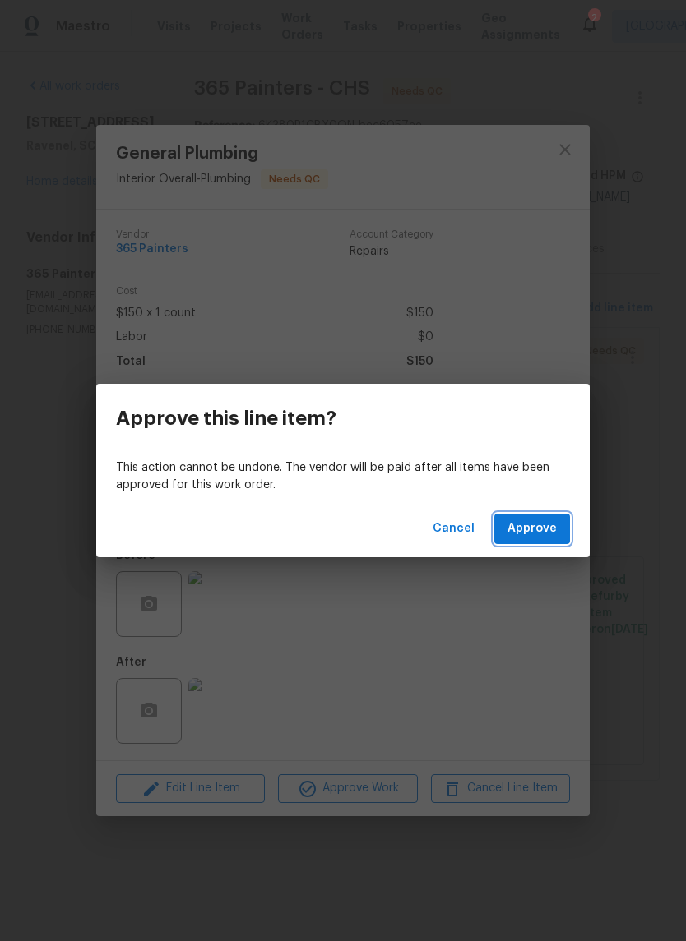
click at [550, 529] on span "Approve" at bounding box center [531, 529] width 49 height 21
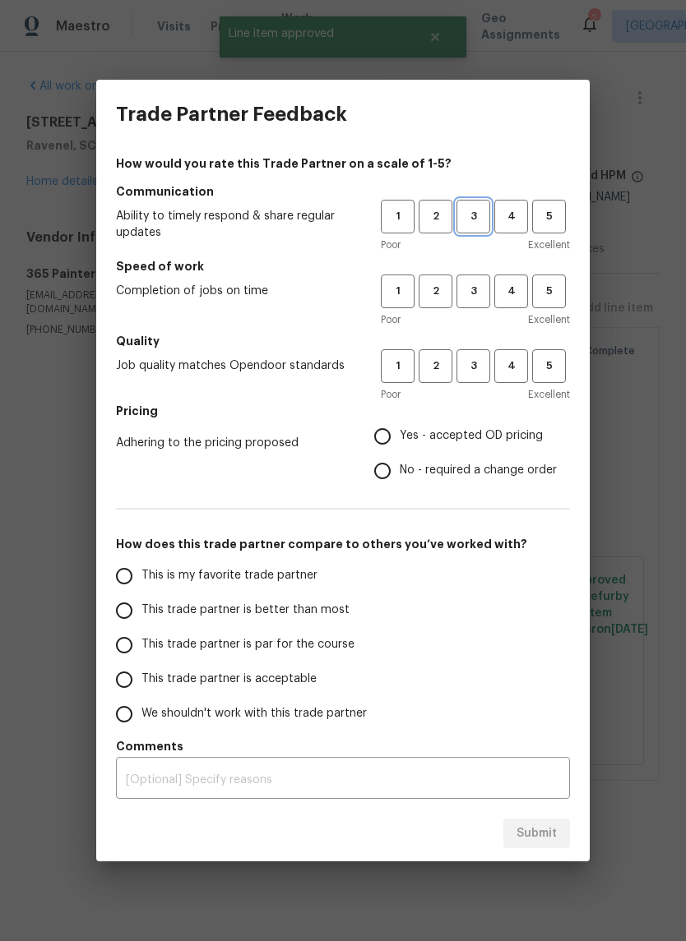
click at [488, 210] on button "3" at bounding box center [473, 217] width 34 height 34
click at [479, 285] on span "3" at bounding box center [473, 291] width 30 height 19
click at [470, 380] on button "3" at bounding box center [473, 366] width 34 height 34
click at [376, 438] on input "Yes - accepted OD pricing" at bounding box center [382, 436] width 35 height 35
radio input "true"
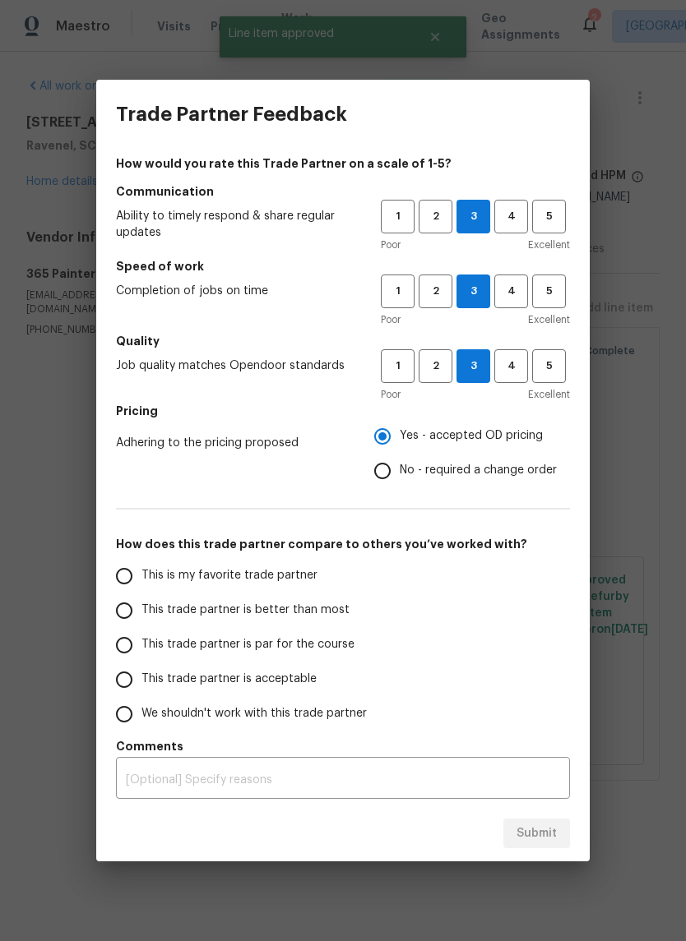
click at [153, 644] on span "This trade partner is par for the course" at bounding box center [247, 644] width 213 height 17
click at [141, 644] on input "This trade partner is par for the course" at bounding box center [124, 645] width 35 height 35
click at [537, 839] on span "Submit" at bounding box center [536, 834] width 40 height 21
radio input "true"
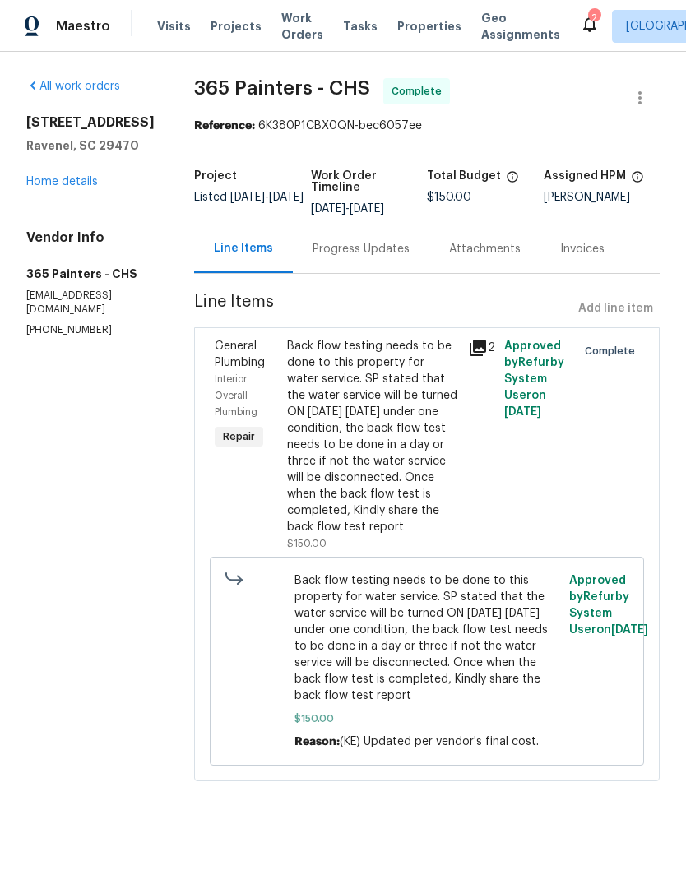
click at [171, 32] on span "Visits" at bounding box center [174, 26] width 34 height 16
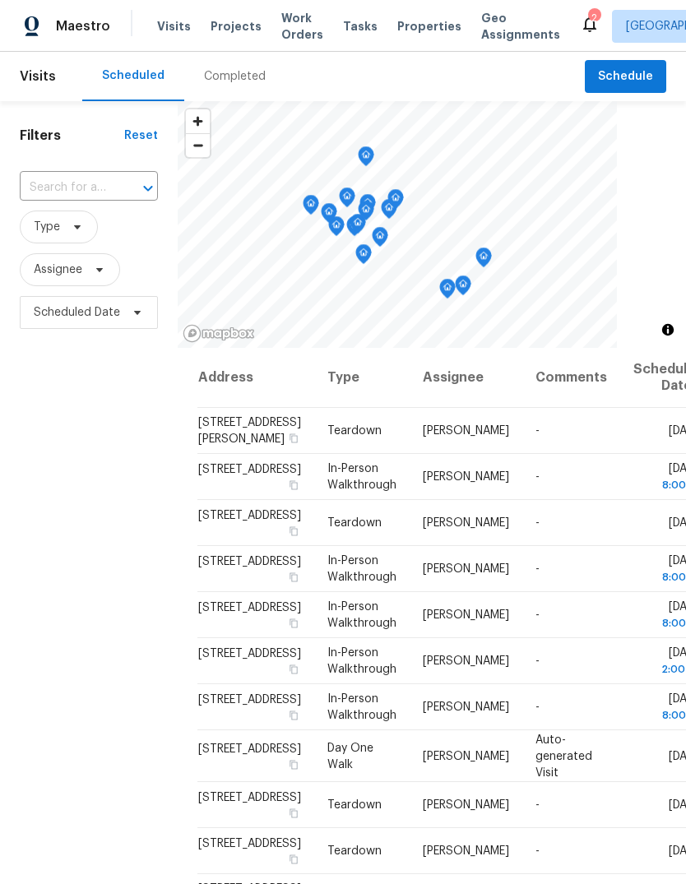
click at [409, 29] on span "Properties" at bounding box center [429, 26] width 64 height 16
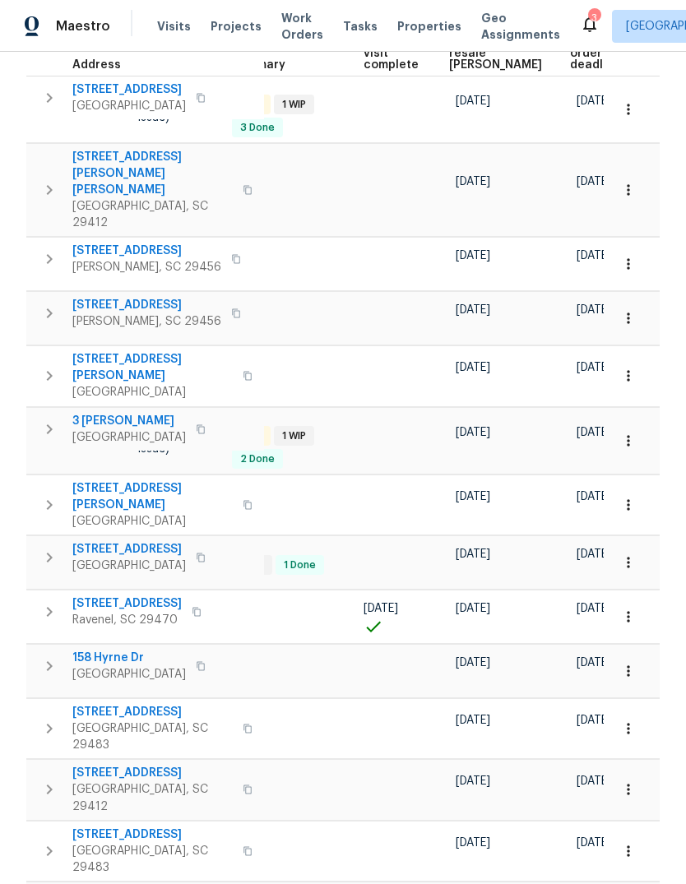
scroll to position [0, 349]
click at [633, 432] on icon "button" at bounding box center [628, 440] width 16 height 16
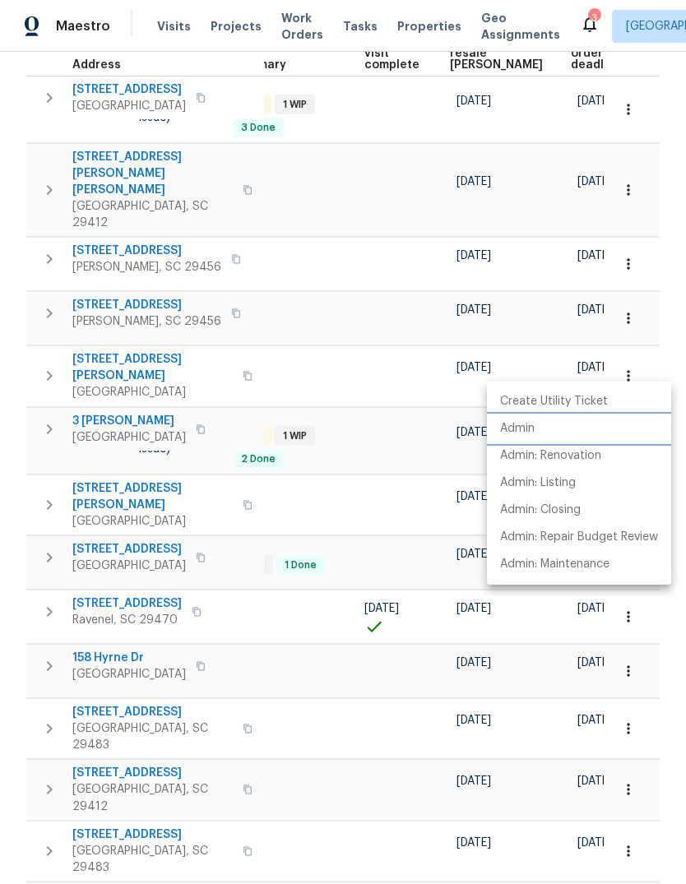
click at [526, 432] on p "Admin" at bounding box center [517, 428] width 35 height 17
click at [0, 371] on div at bounding box center [343, 442] width 686 height 884
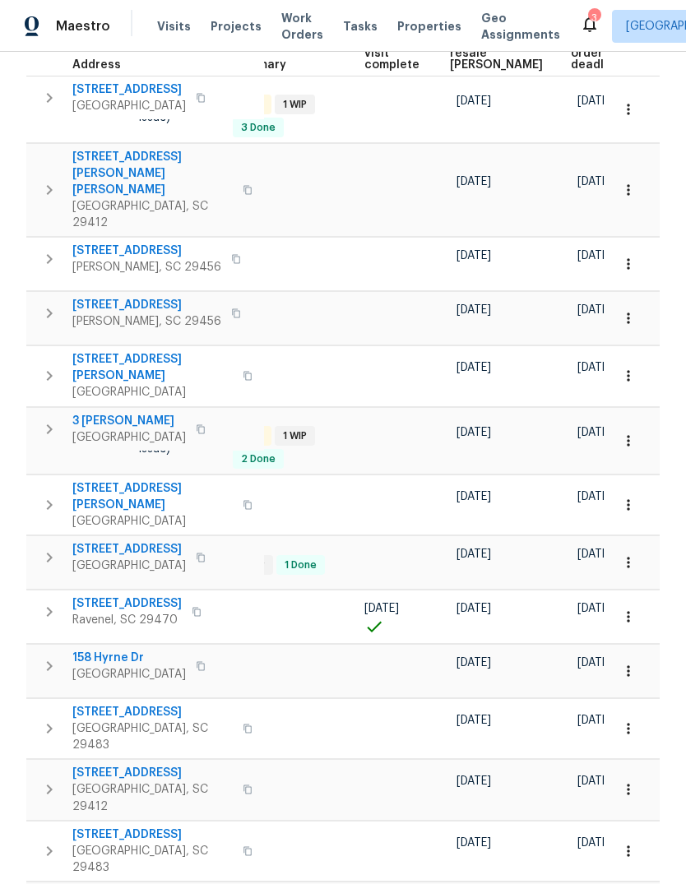
click at [0, 370] on div "Create Utility Ticket Admin Admin: Renovation Admin: Listing Admin: Closing Adm…" at bounding box center [343, 442] width 686 height 884
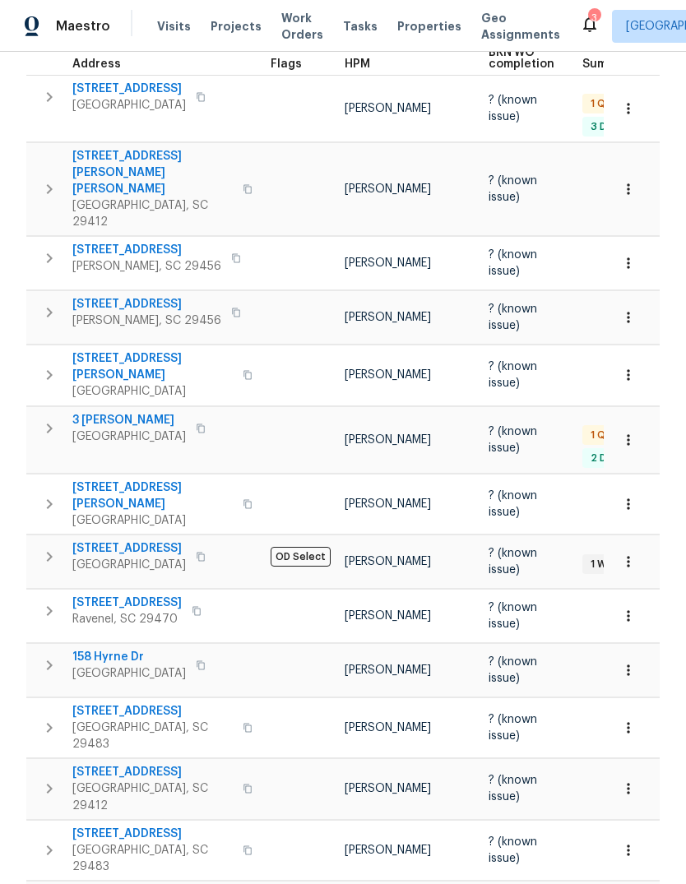
scroll to position [275, 0]
click at [98, 413] on span "3 Tommy Cir" at bounding box center [128, 421] width 113 height 16
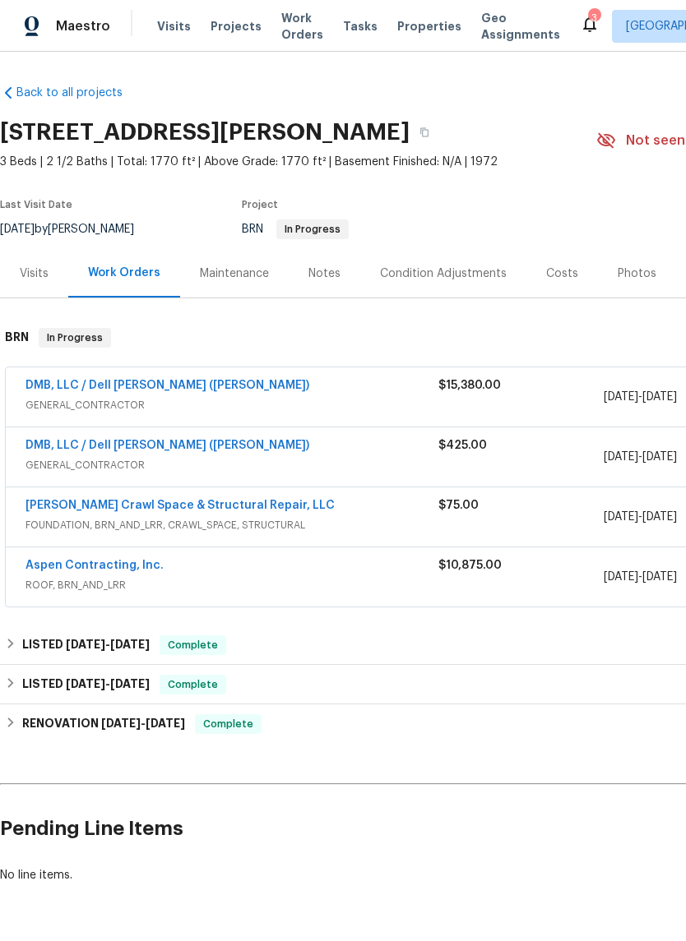
click at [317, 264] on div "Notes" at bounding box center [325, 273] width 72 height 48
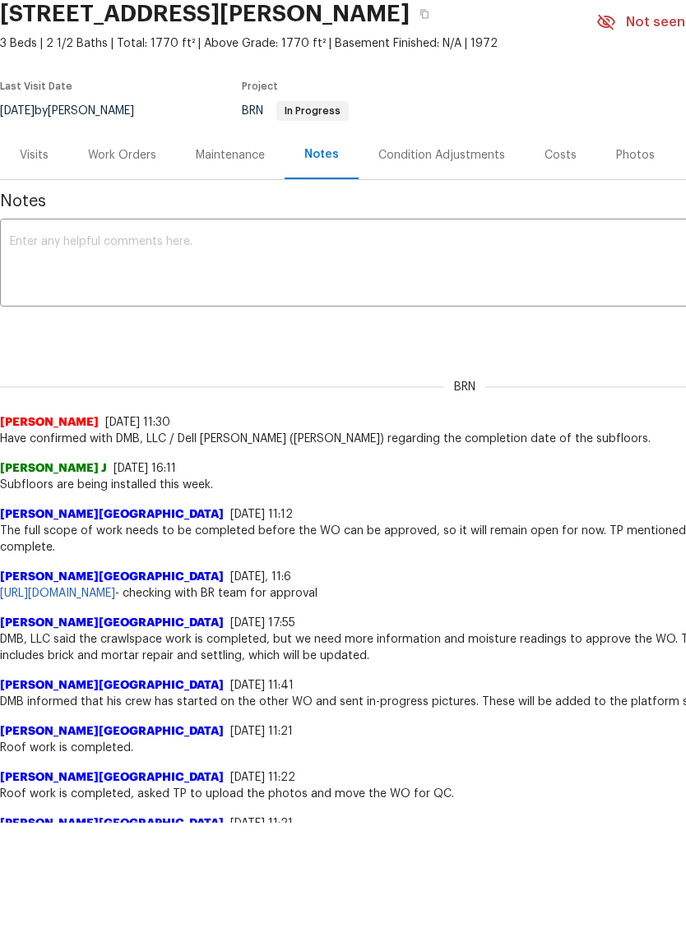
click at [115, 588] on link "[URL][DOMAIN_NAME]" at bounding box center [57, 594] width 115 height 12
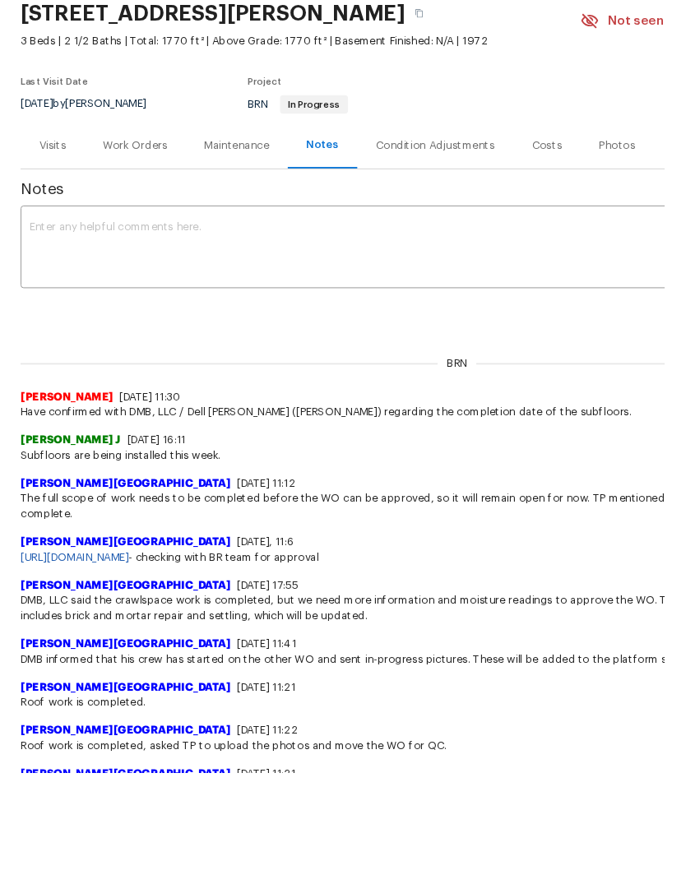
scroll to position [180, 0]
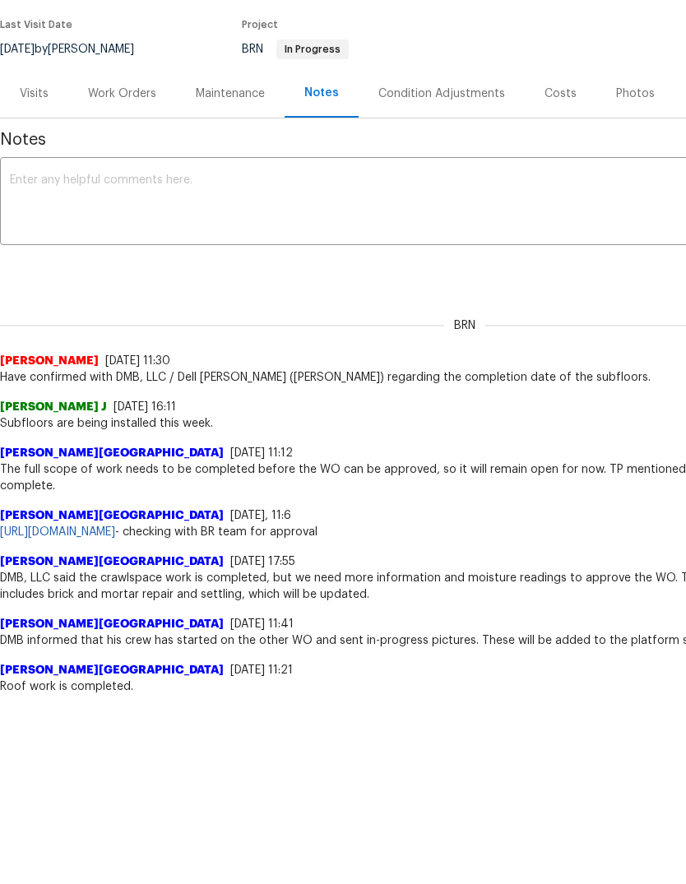
click at [115, 526] on link "[URL][DOMAIN_NAME]" at bounding box center [57, 532] width 115 height 12
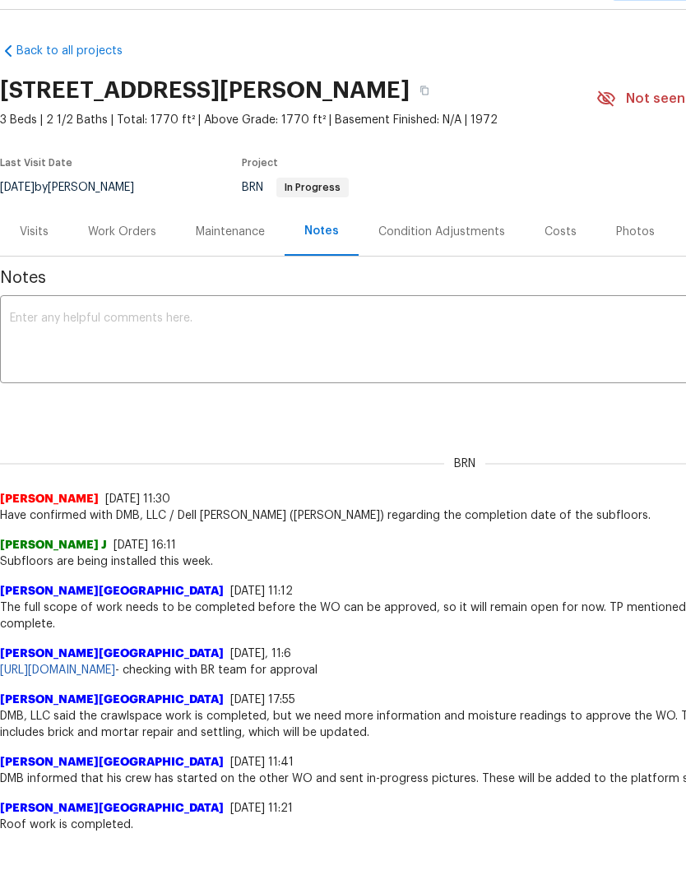
scroll to position [0, 0]
